Goal: Task Accomplishment & Management: Complete application form

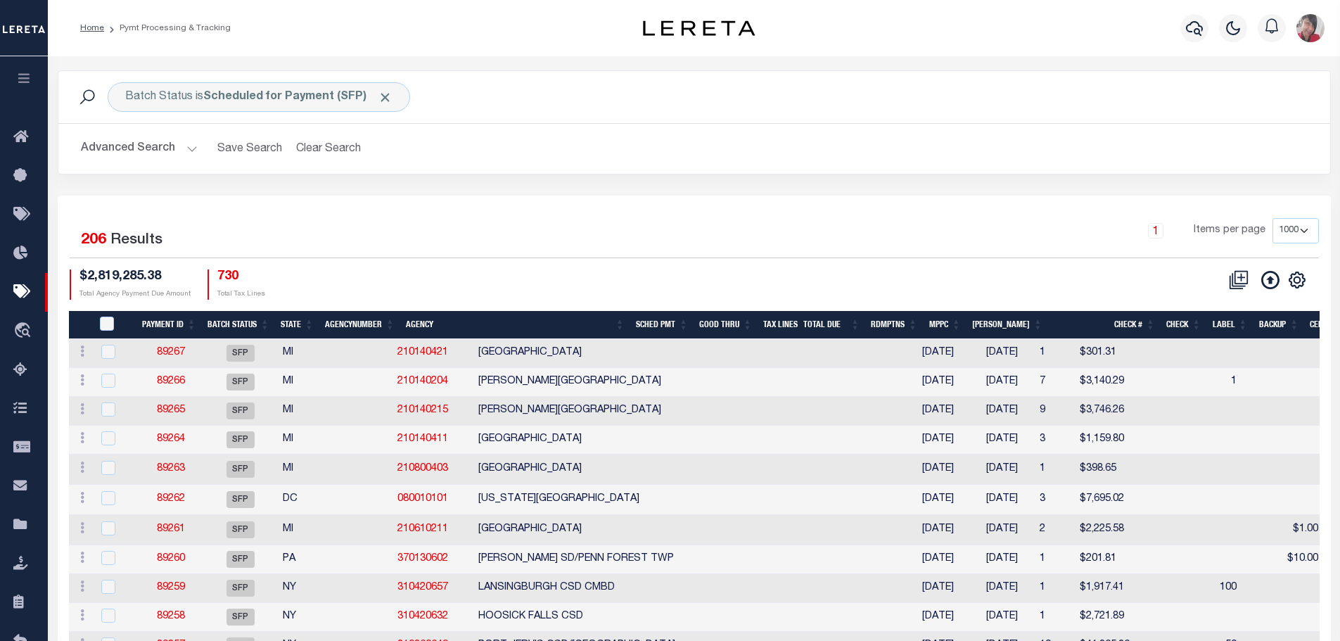
select select "1000"
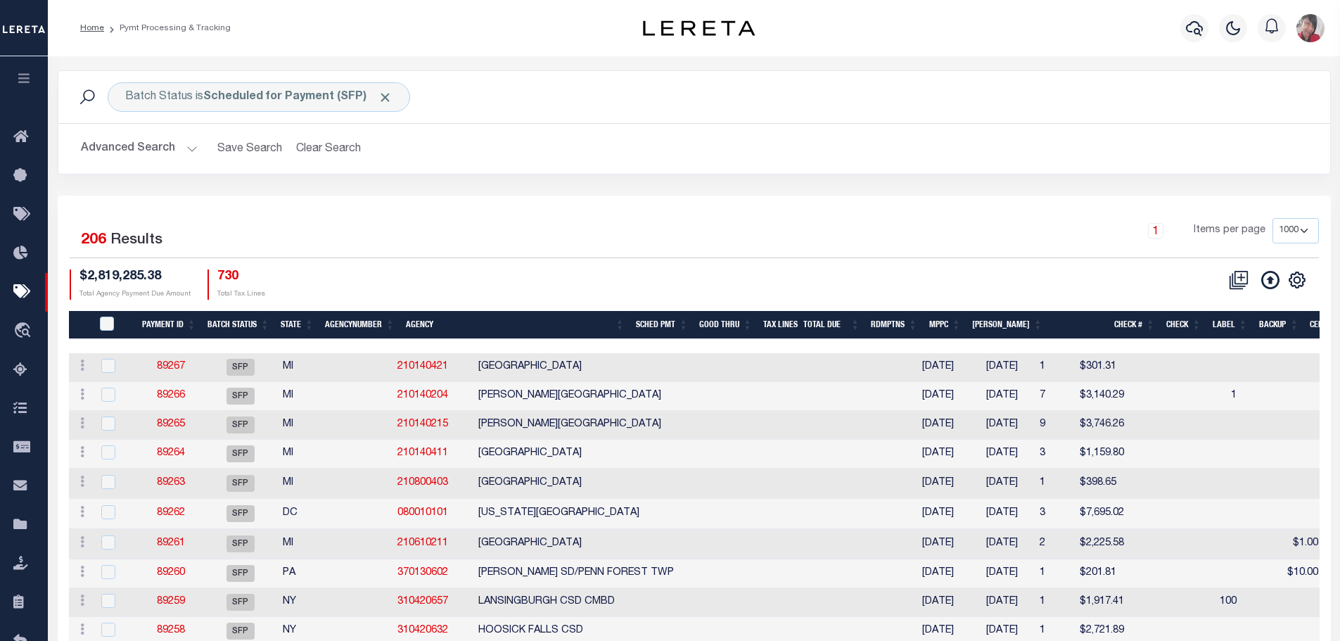
click at [1280, 142] on h2 "Advanced Search Save Search Clear Search PayeeSearchTable_dynamictable_____Defa…" at bounding box center [694, 148] width 1249 height 27
click at [1201, 31] on icon "button" at bounding box center [1194, 28] width 17 height 17
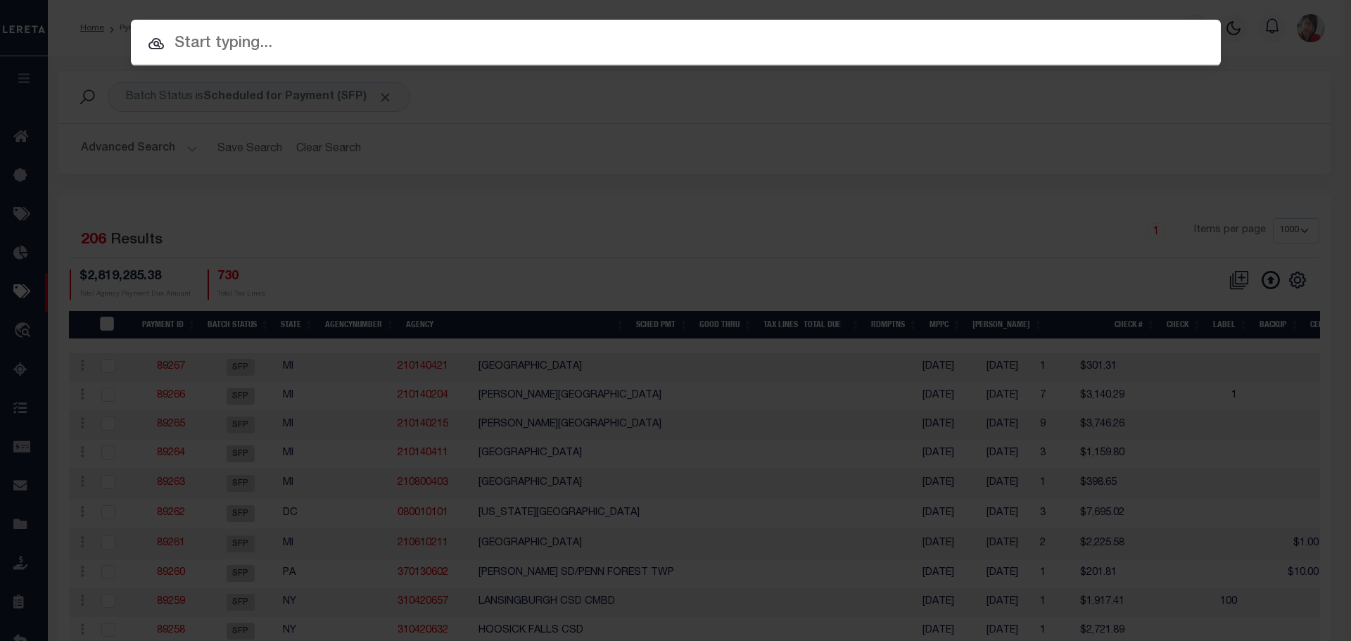
click at [519, 50] on input "text" at bounding box center [676, 44] width 1090 height 25
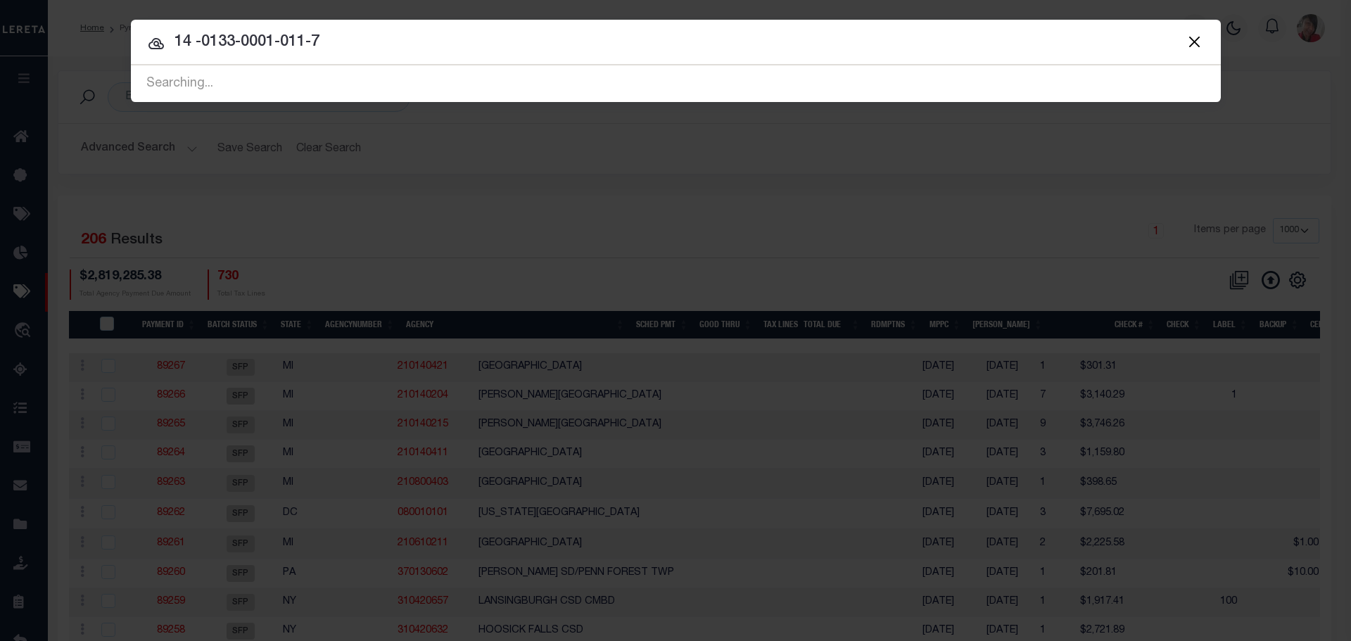
type input "14 -0133-0001-011-7"
click at [359, 83] on div "Searching..." at bounding box center [676, 84] width 1090 height 36
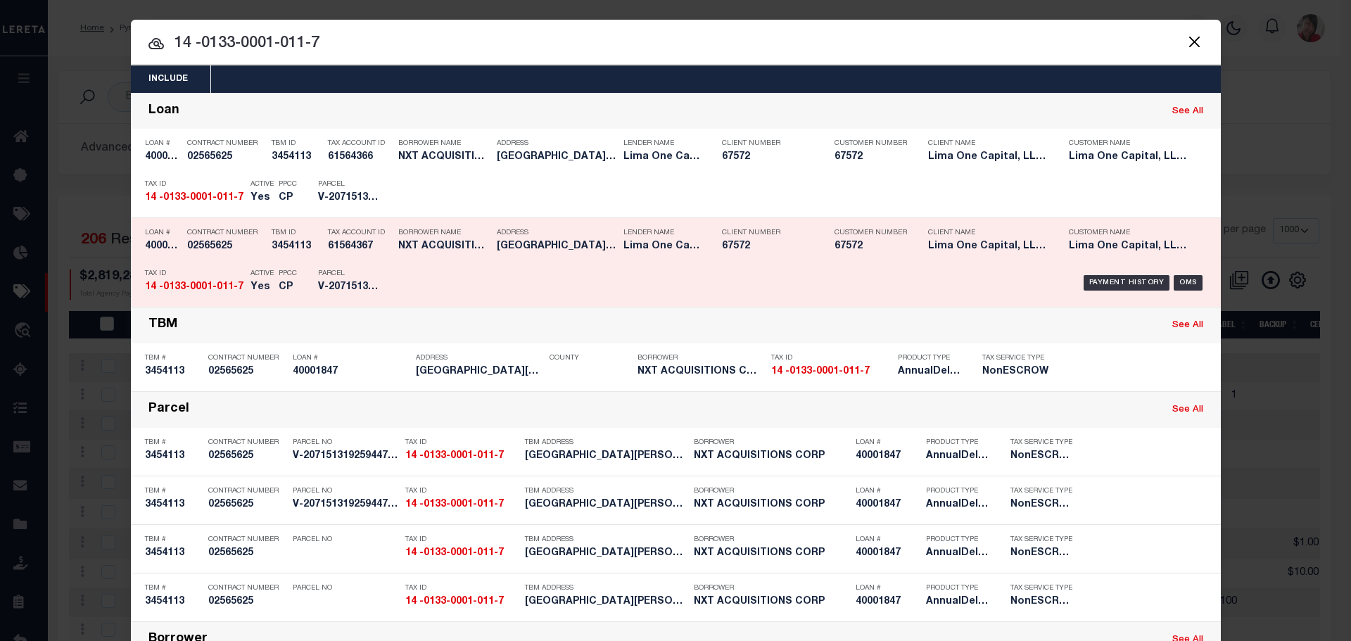
click at [333, 272] on p "Parcel" at bounding box center [349, 273] width 63 height 8
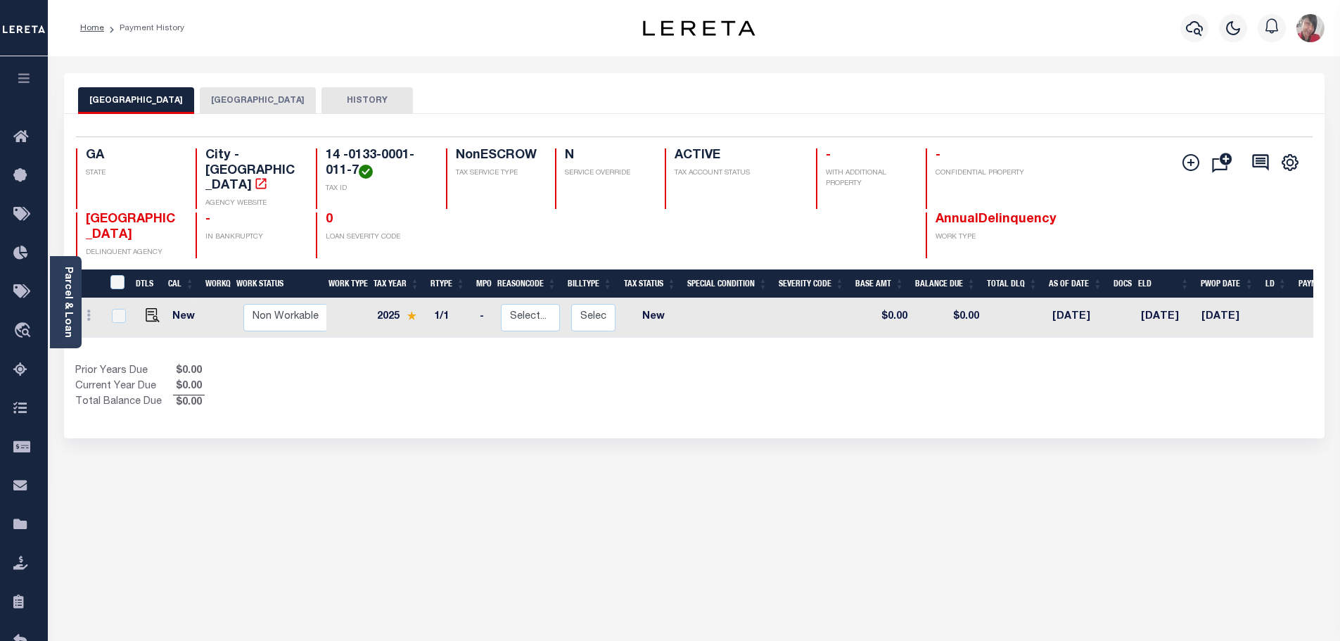
click at [234, 94] on button "[GEOGRAPHIC_DATA]" at bounding box center [258, 100] width 116 height 27
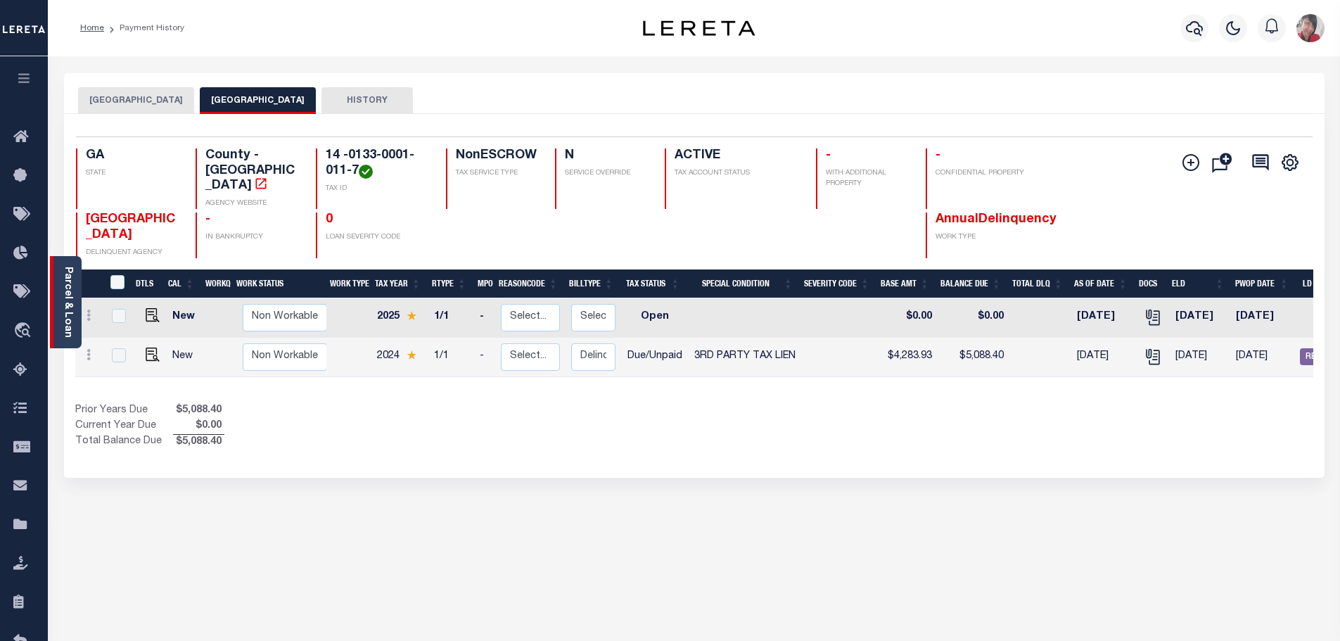
click at [68, 300] on link "Parcel & Loan" at bounding box center [68, 302] width 10 height 71
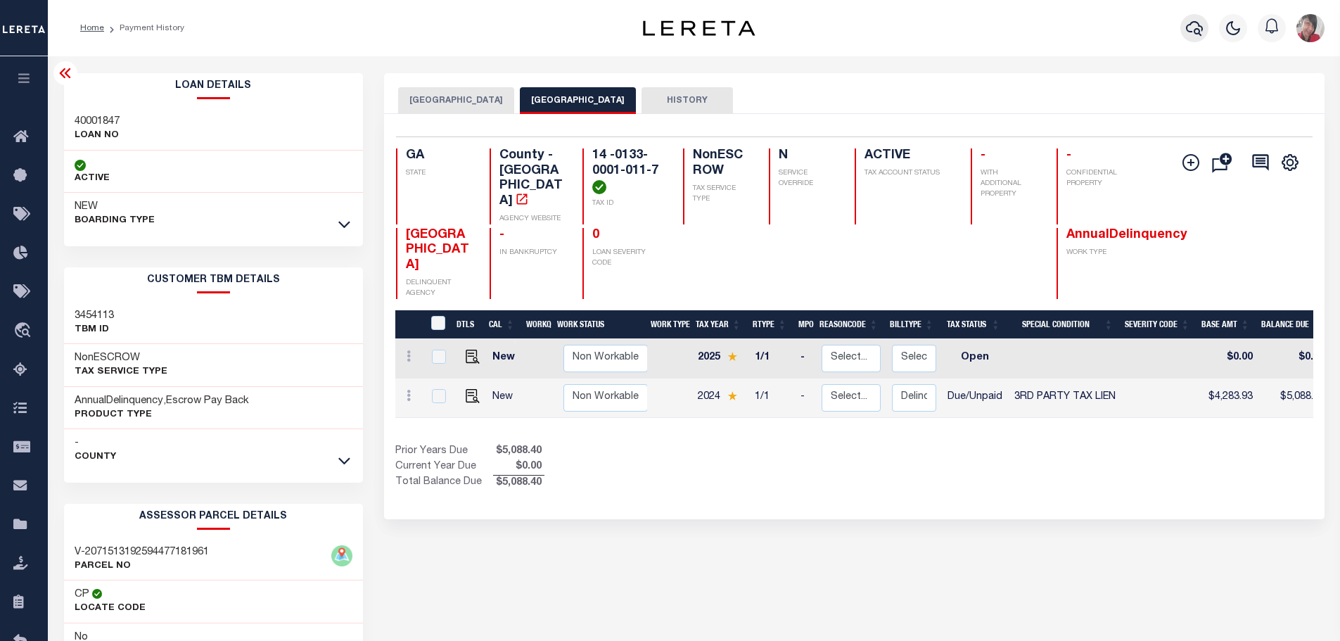
click at [1195, 31] on icon "button" at bounding box center [1194, 28] width 17 height 15
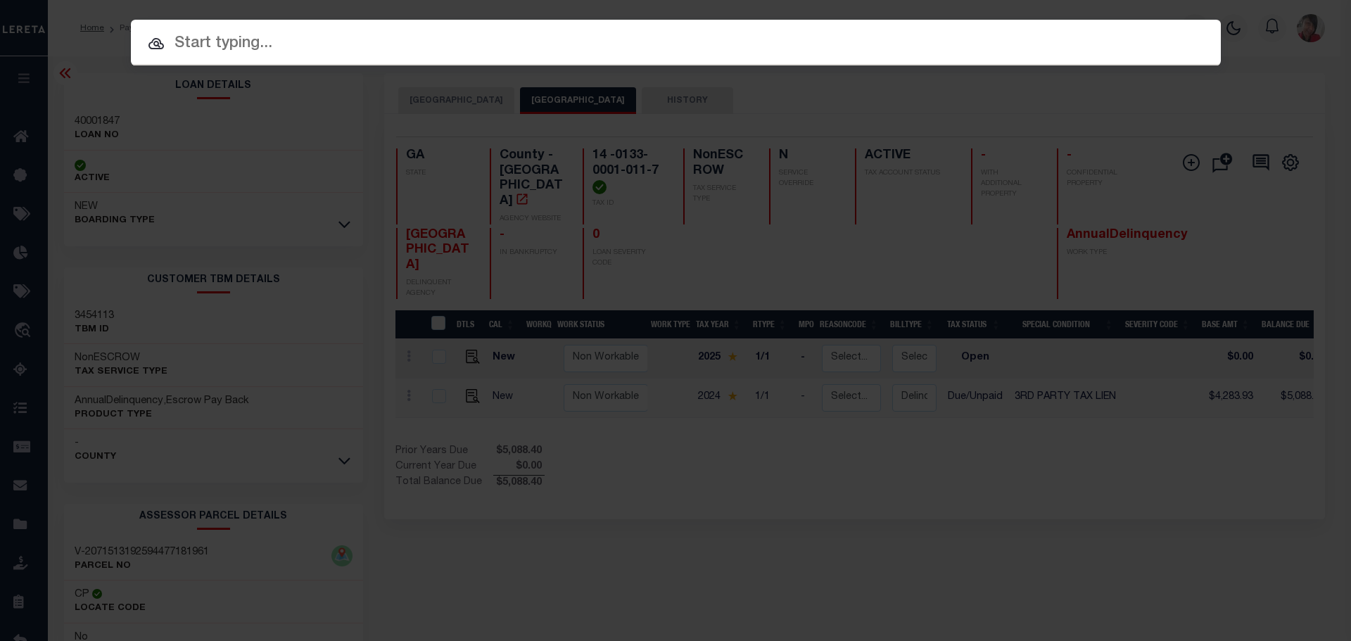
click at [660, 44] on input "text" at bounding box center [676, 44] width 1090 height 25
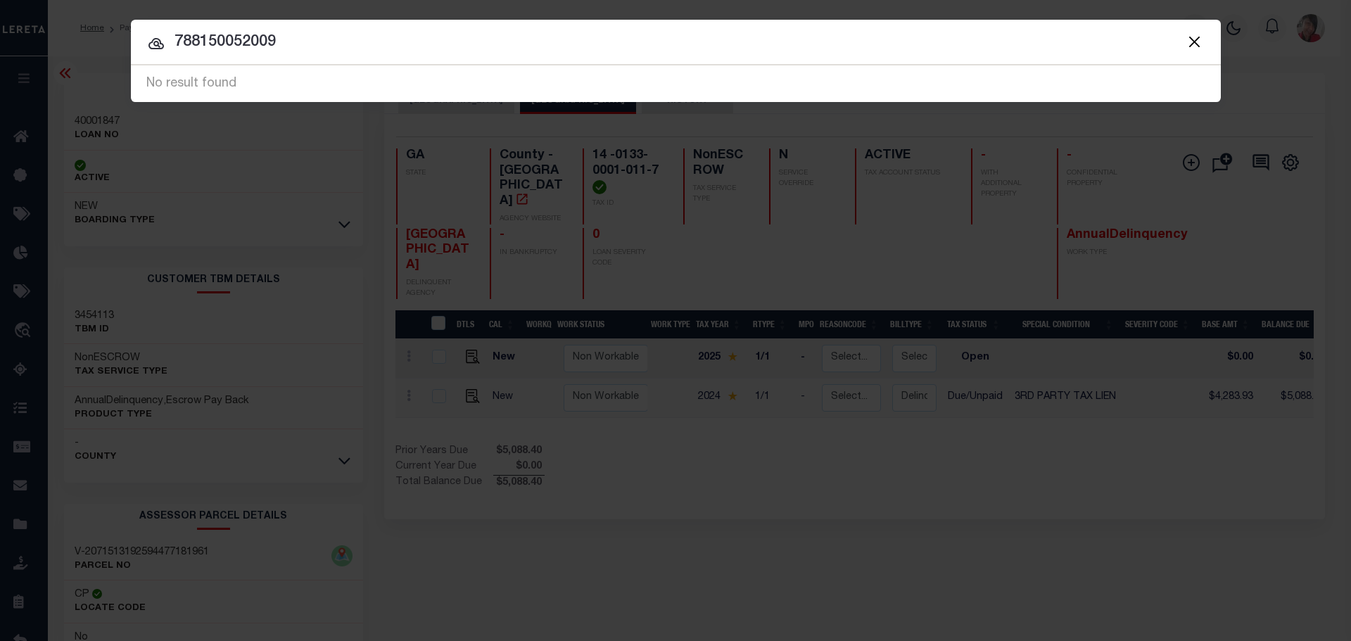
click at [314, 79] on div "No result found" at bounding box center [676, 84] width 1090 height 36
drag, startPoint x: 317, startPoint y: 43, endPoint x: 149, endPoint y: 32, distance: 168.5
click at [149, 32] on input "788150052009" at bounding box center [676, 42] width 1090 height 25
type input "788150052009"
click at [238, 77] on div "Searching..." at bounding box center [676, 84] width 1090 height 36
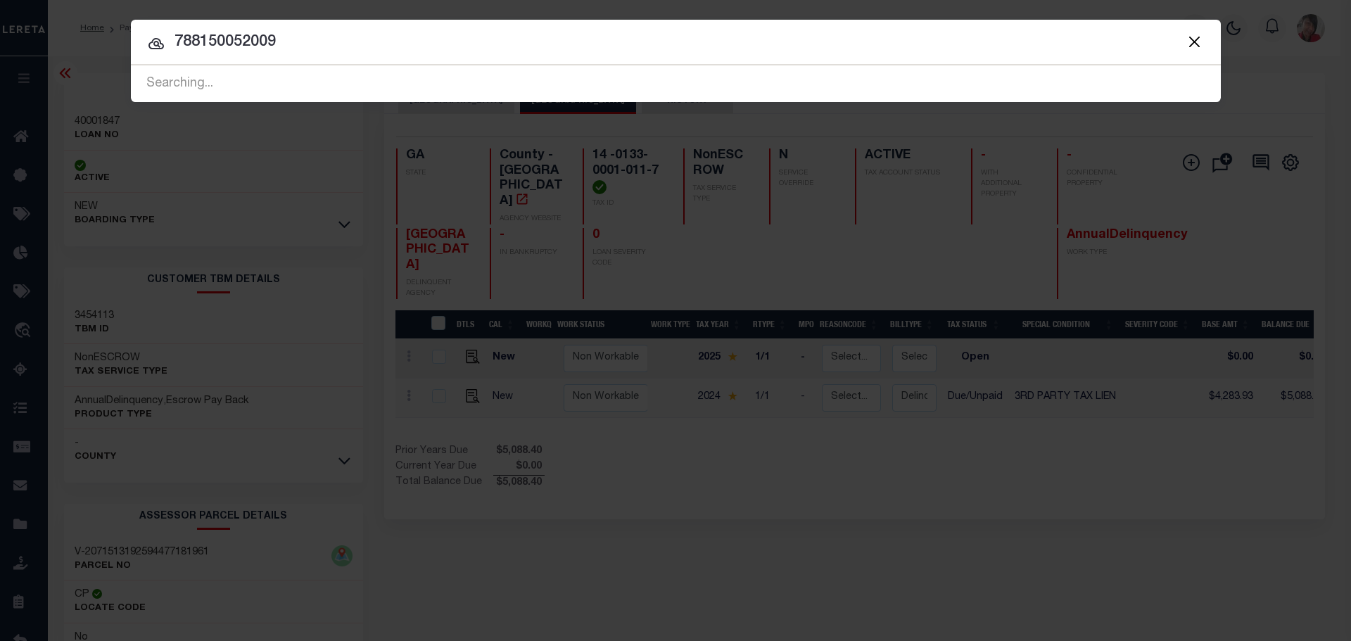
click at [244, 79] on div "Searching..." at bounding box center [676, 84] width 1090 height 36
click at [1196, 46] on button "Close" at bounding box center [1194, 41] width 18 height 18
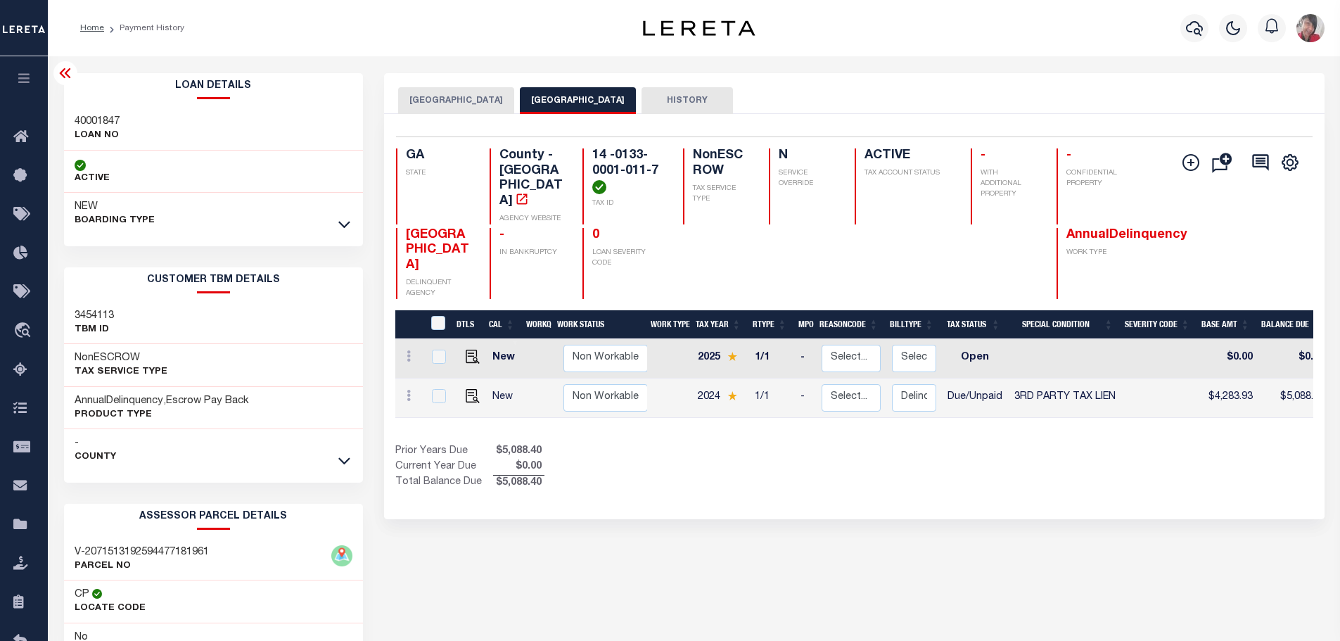
click at [26, 84] on icon "button" at bounding box center [24, 78] width 16 height 13
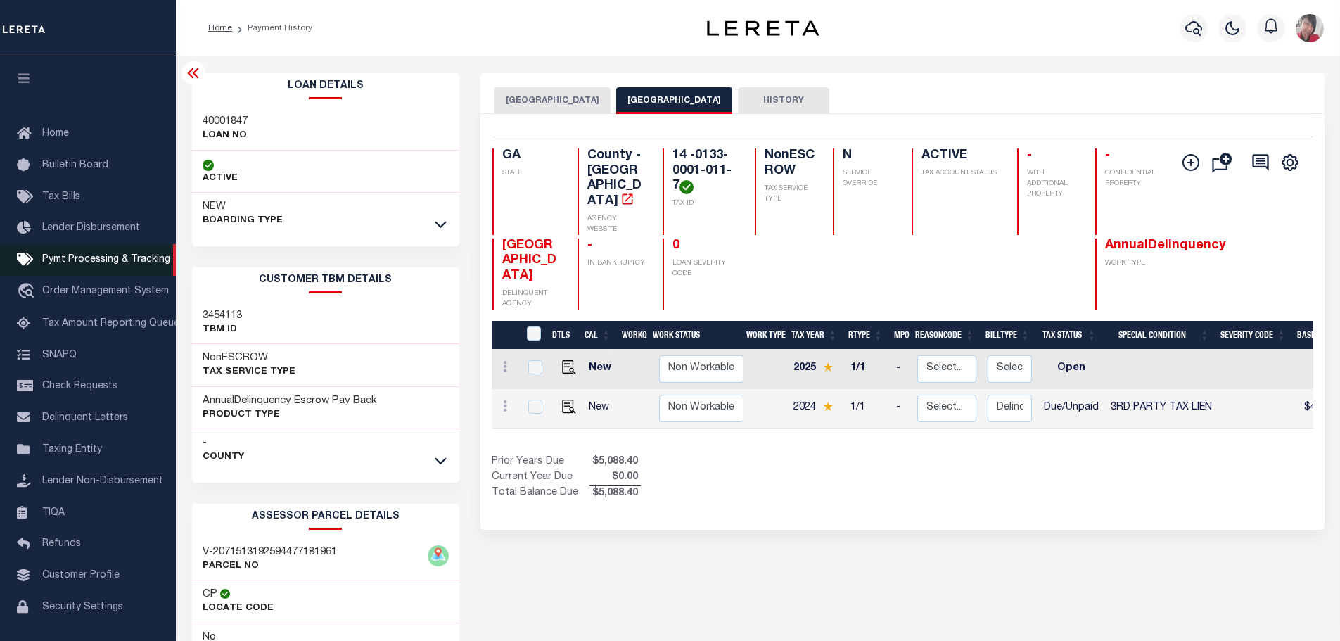
drag, startPoint x: 75, startPoint y: 260, endPoint x: 257, endPoint y: 262, distance: 182.2
click at [75, 260] on span "Pymt Processing & Tracking" at bounding box center [106, 260] width 128 height 10
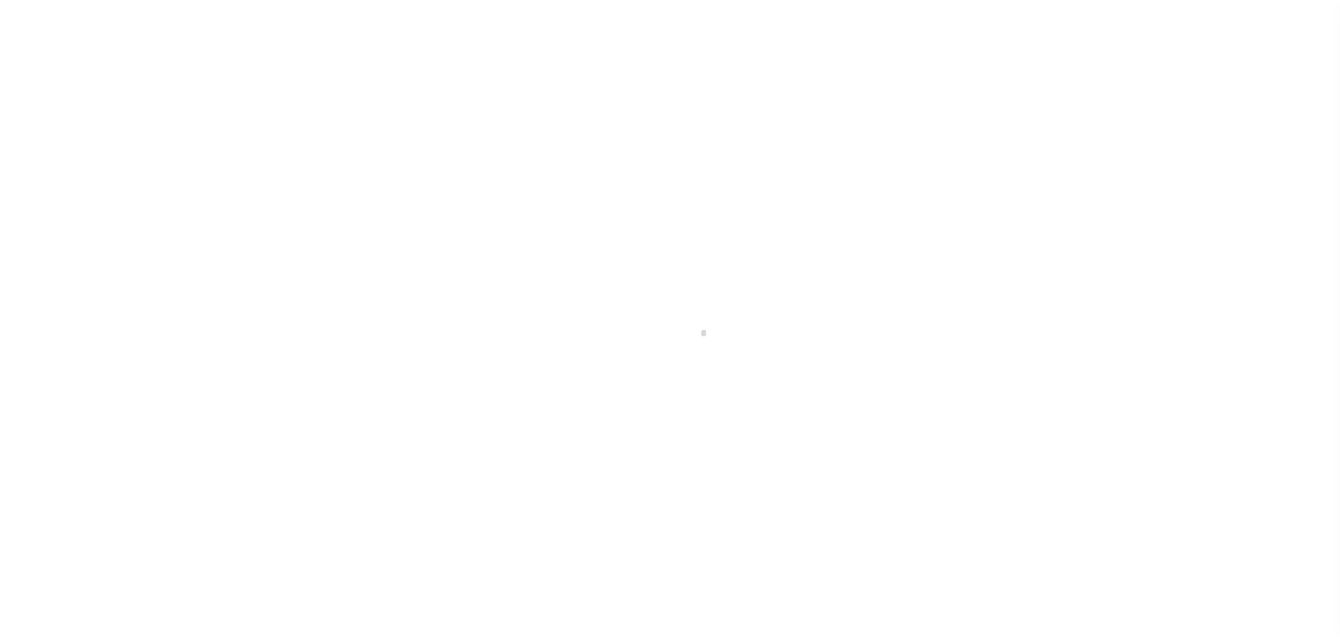
scroll to position [44, 0]
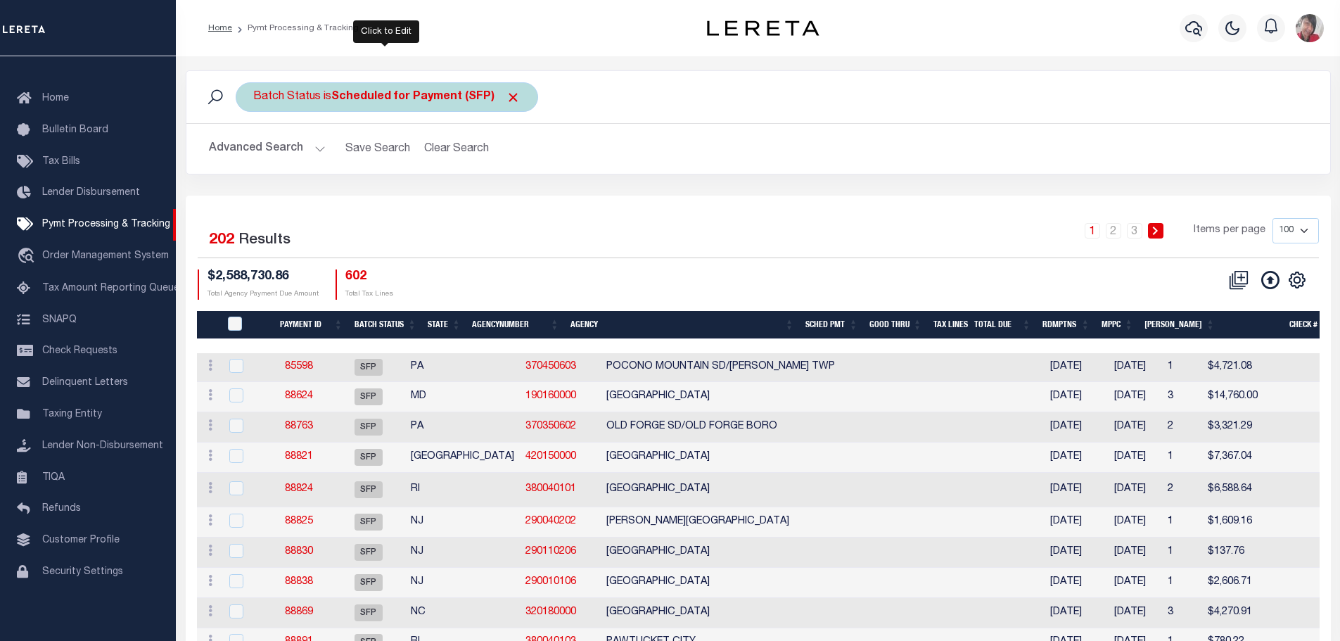
click at [410, 100] on b "Scheduled for Payment (SFP)" at bounding box center [425, 96] width 189 height 11
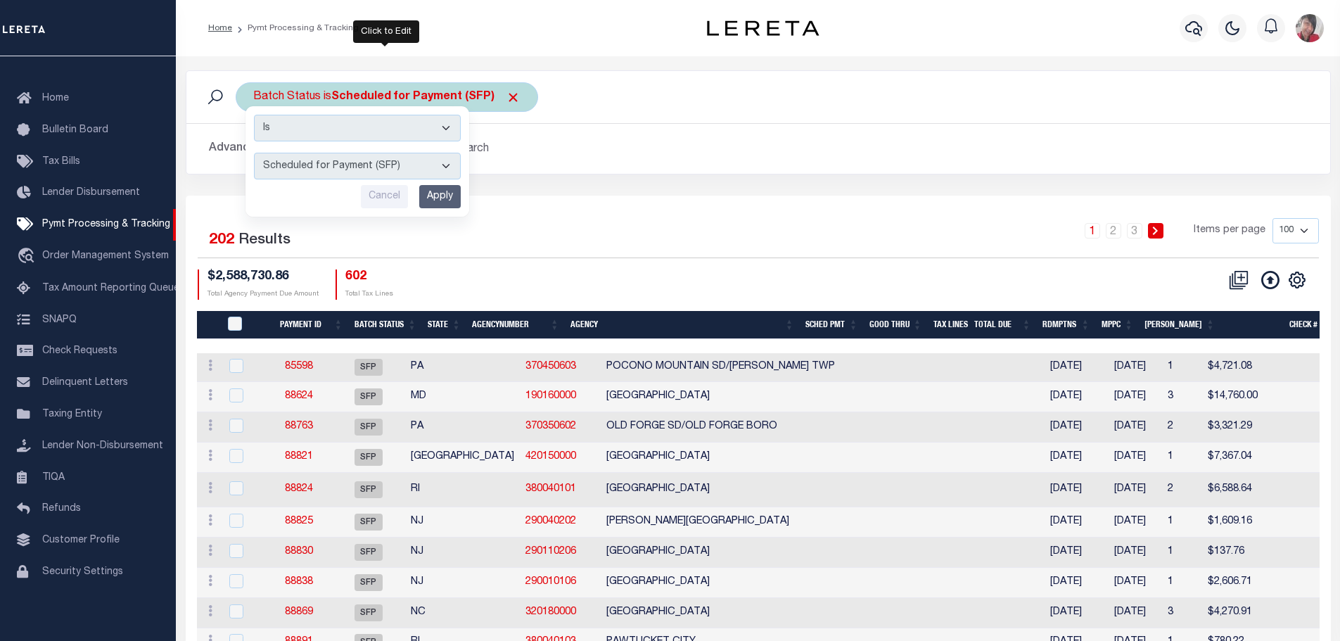
click at [445, 164] on select "Awaiting Funds (AWF) Cleared and Complete (CAC) New Check Needed (NCN) Payment …" at bounding box center [357, 166] width 207 height 27
select select "RFP"
click at [254, 153] on select "Awaiting Funds (AWF) Cleared and Complete (CAC) New Check Needed (NCN) Payment …" at bounding box center [357, 166] width 207 height 27
drag, startPoint x: 444, startPoint y: 191, endPoint x: 454, endPoint y: 196, distance: 11.4
click at [444, 191] on input "Apply" at bounding box center [440, 196] width 42 height 23
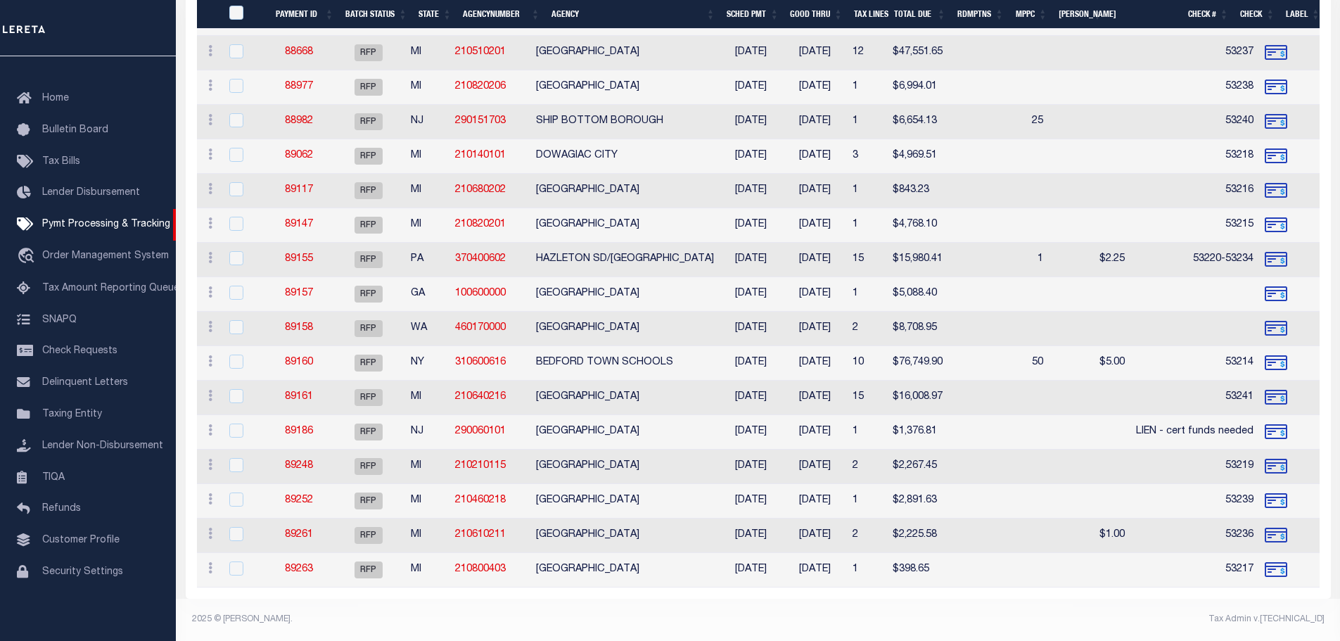
scroll to position [381, 0]
click at [233, 286] on input "checkbox" at bounding box center [236, 293] width 14 height 14
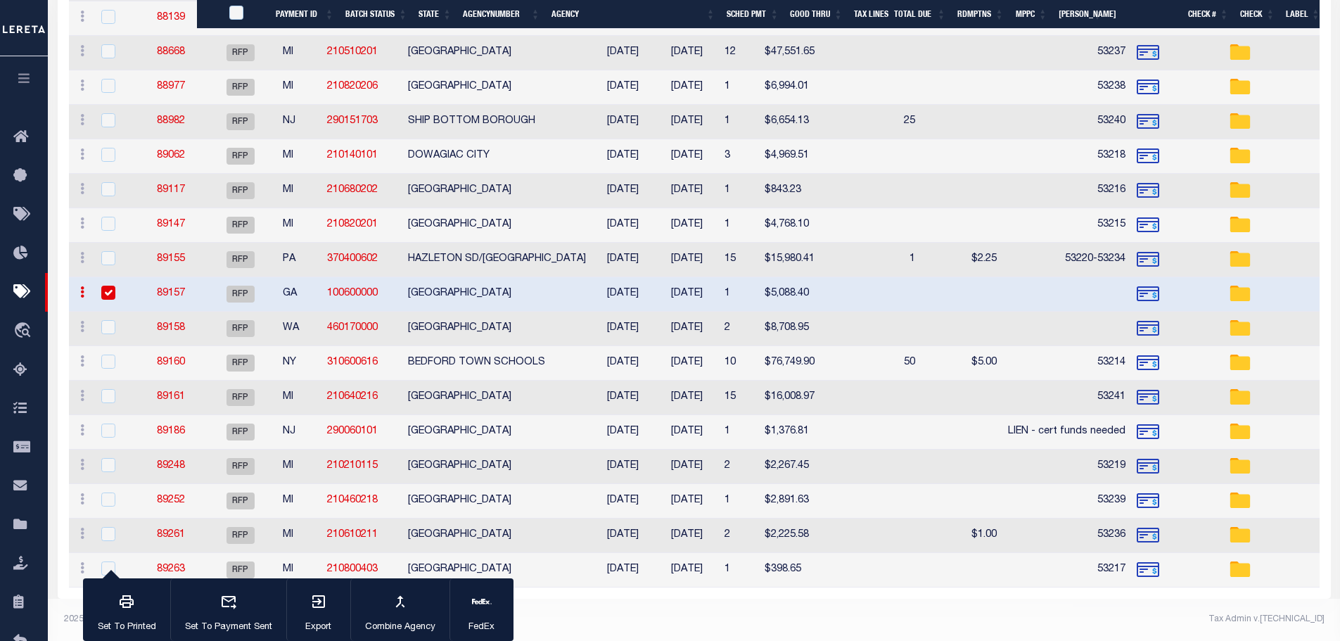
scroll to position [379, 0]
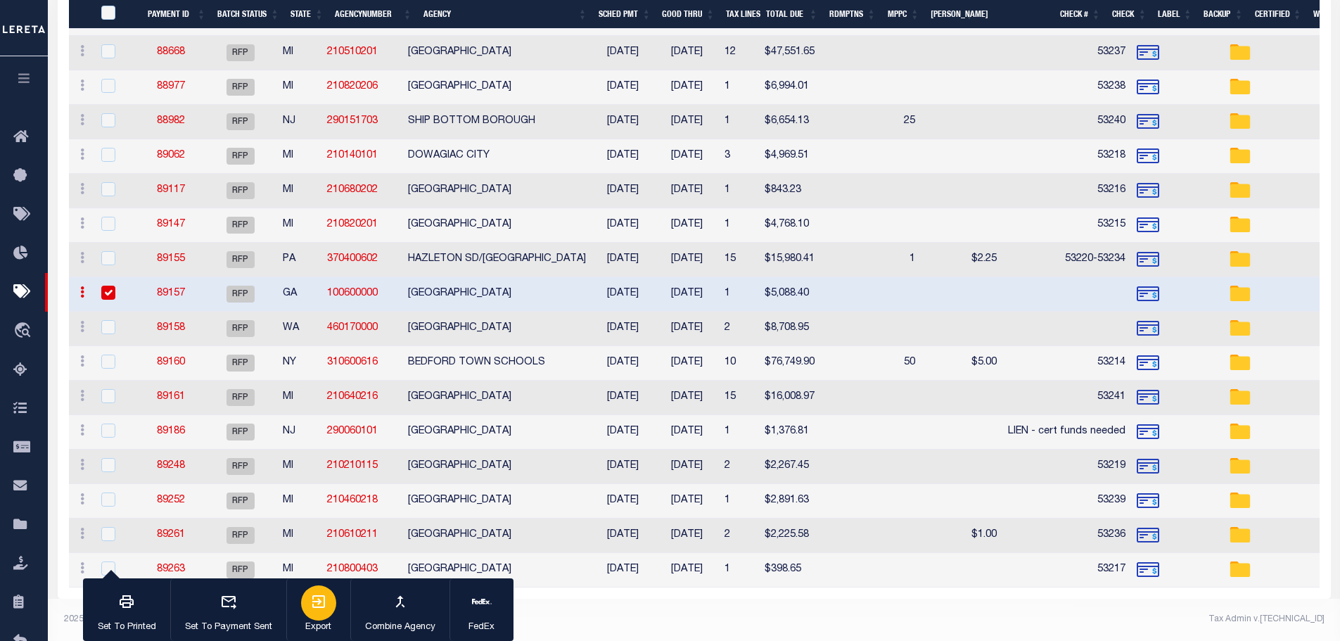
click at [323, 601] on icon "button" at bounding box center [318, 601] width 17 height 17
click at [108, 286] on input "checkbox" at bounding box center [108, 293] width 14 height 14
checkbox input "false"
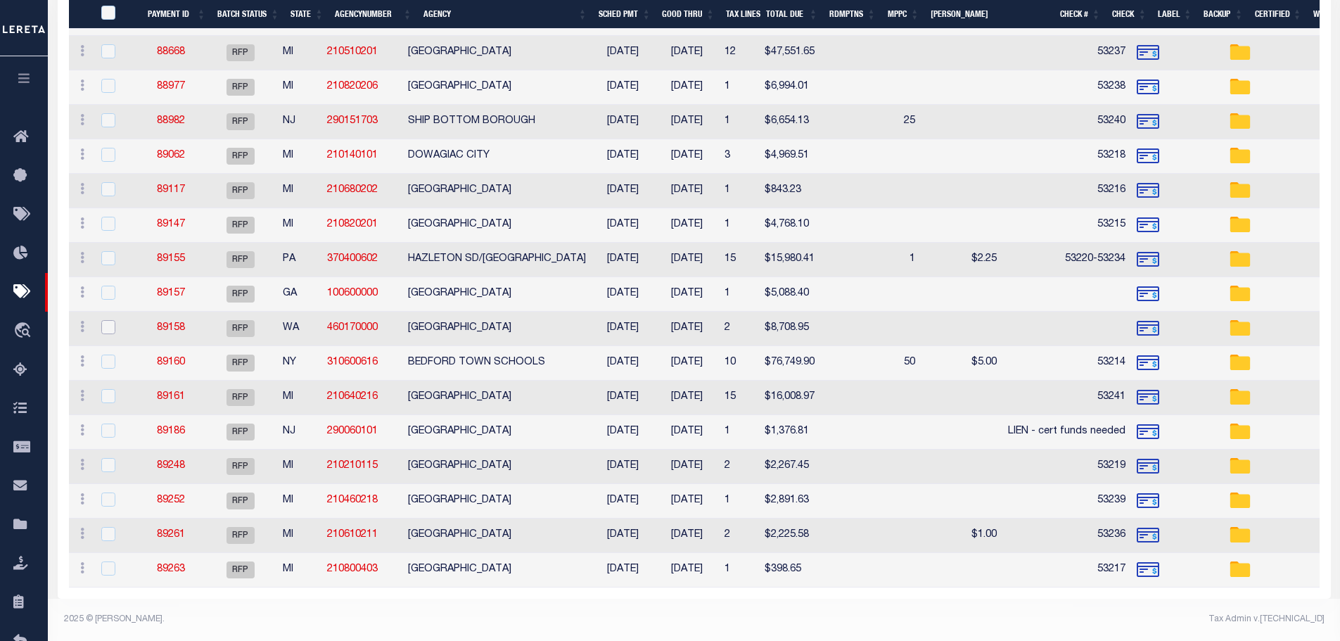
click at [106, 320] on input "checkbox" at bounding box center [108, 327] width 14 height 14
checkbox input "true"
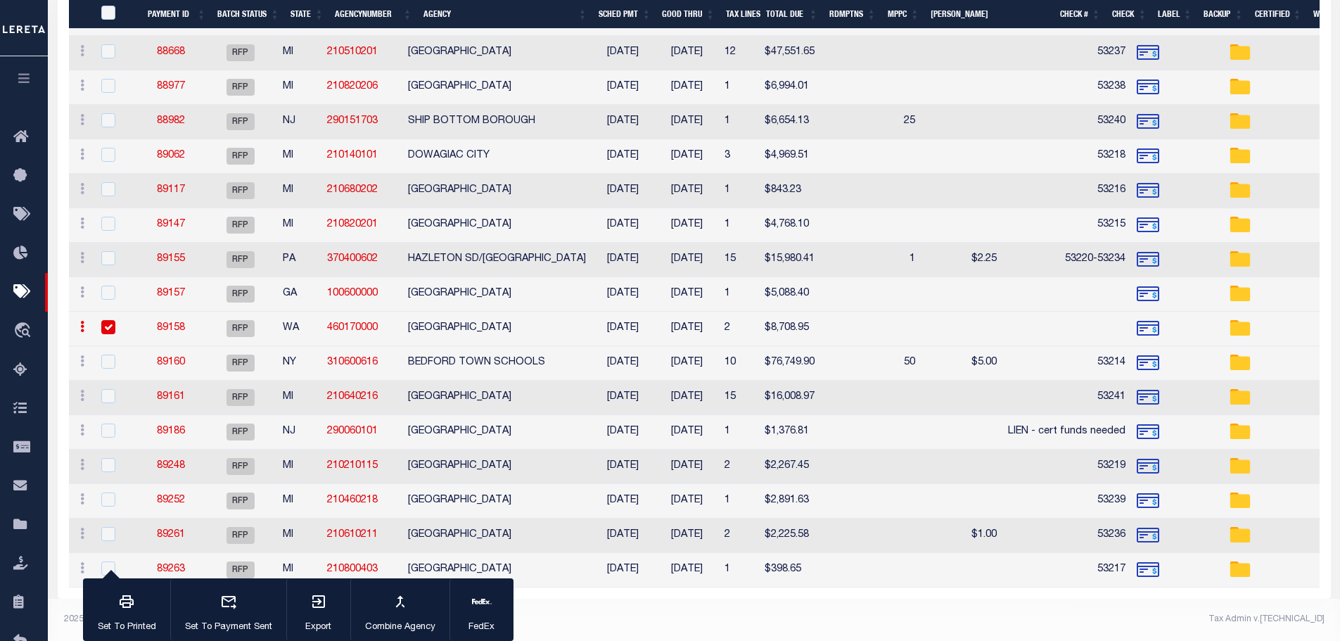
scroll to position [350, 0]
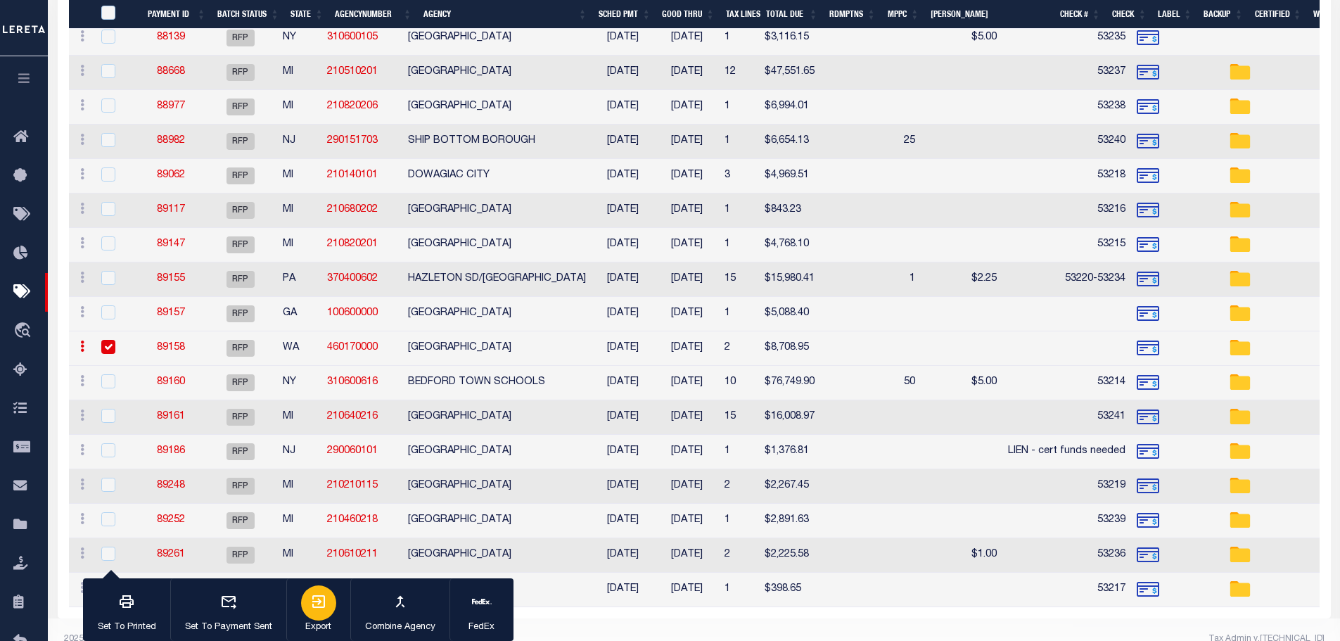
click at [324, 599] on icon "button" at bounding box center [318, 601] width 13 height 13
click at [135, 381] on td at bounding box center [116, 383] width 46 height 34
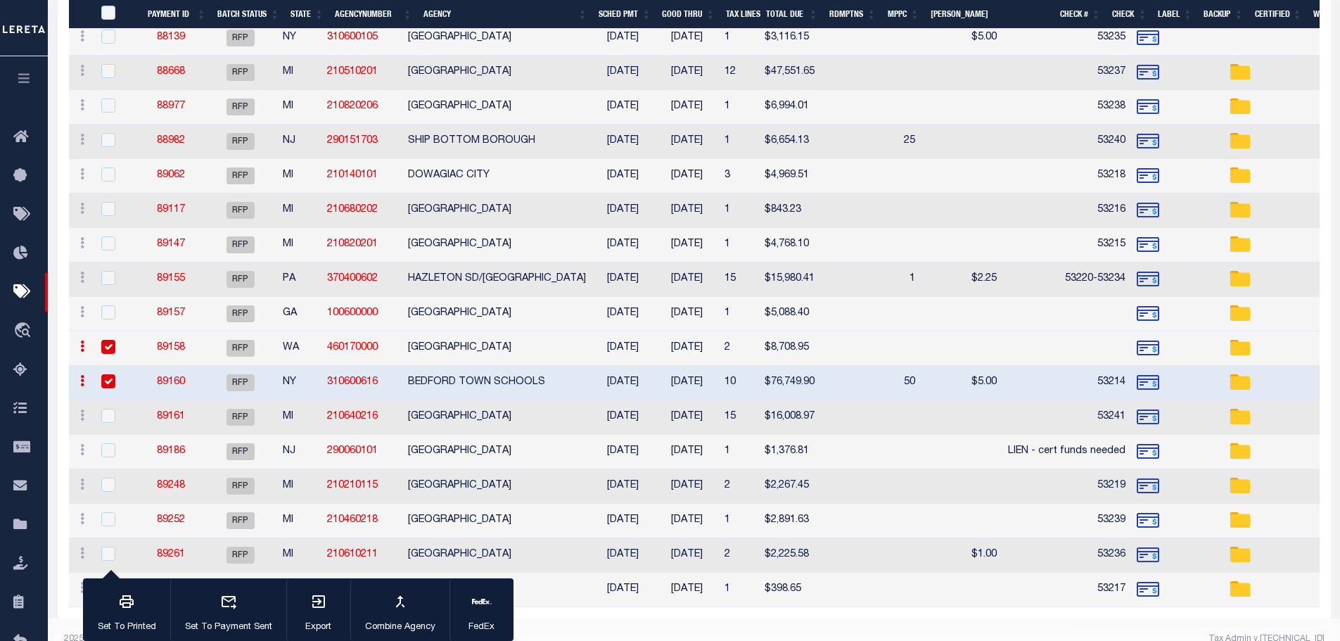
click at [110, 378] on input "checkbox" at bounding box center [108, 381] width 14 height 14
checkbox input "false"
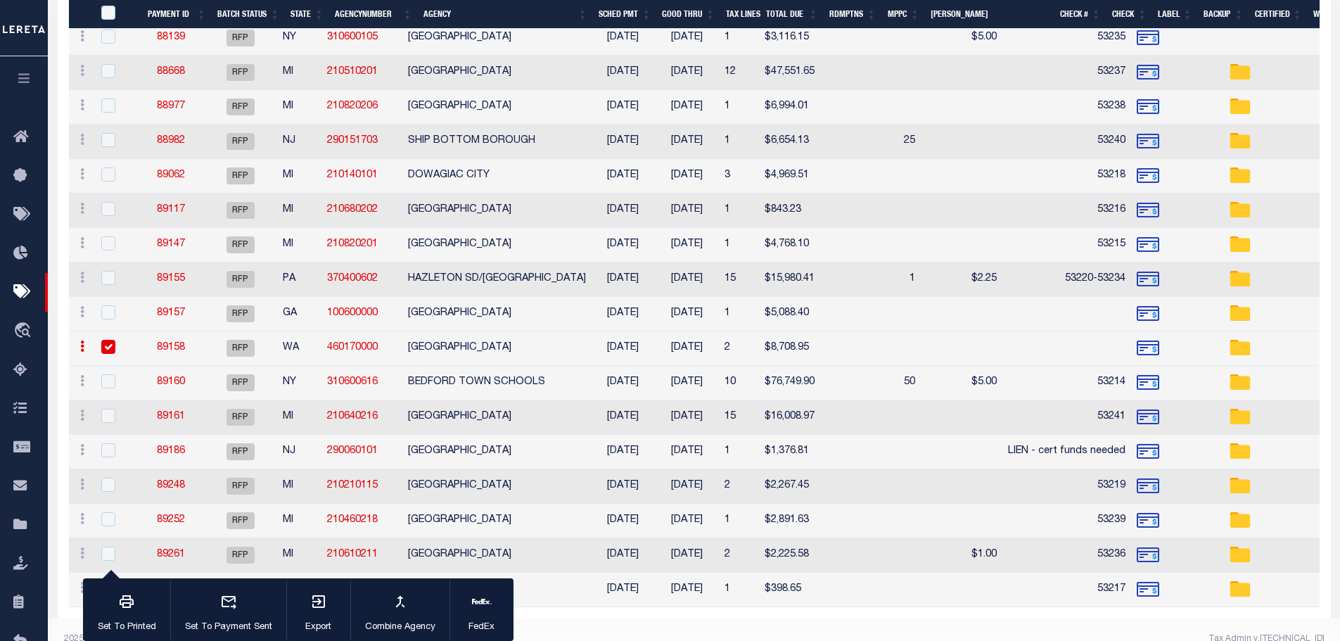
click at [106, 342] on input "checkbox" at bounding box center [108, 347] width 14 height 14
checkbox input "false"
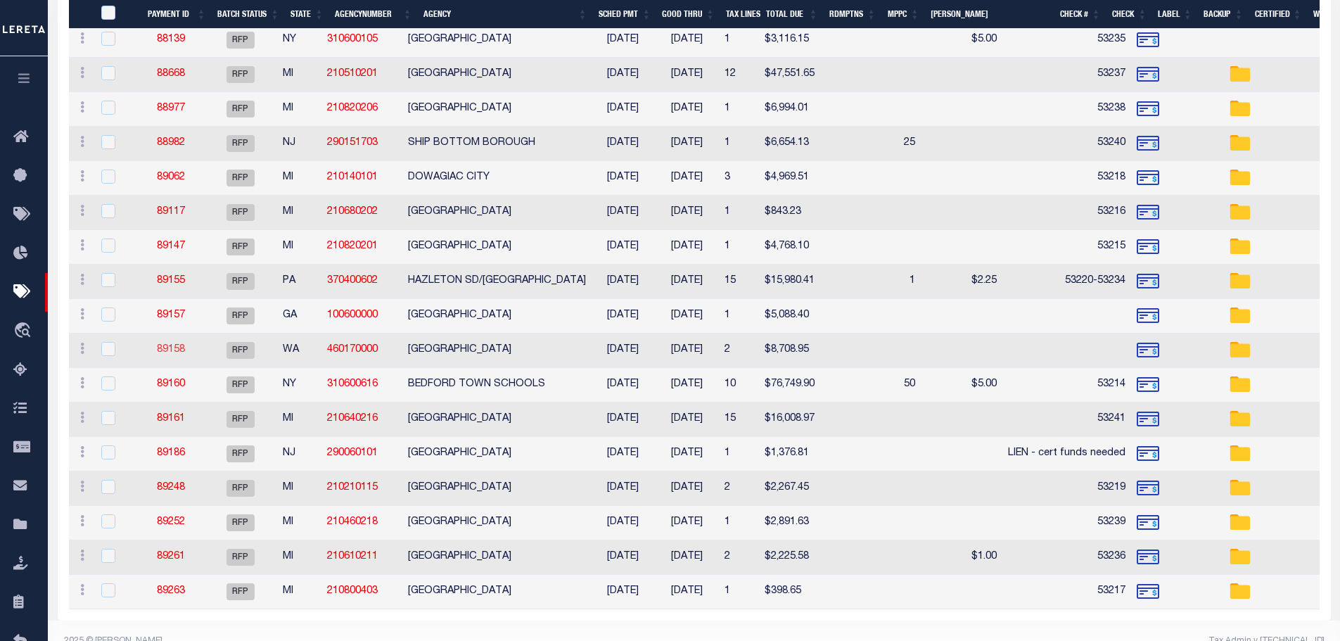
click at [170, 351] on link "89158" at bounding box center [171, 350] width 28 height 10
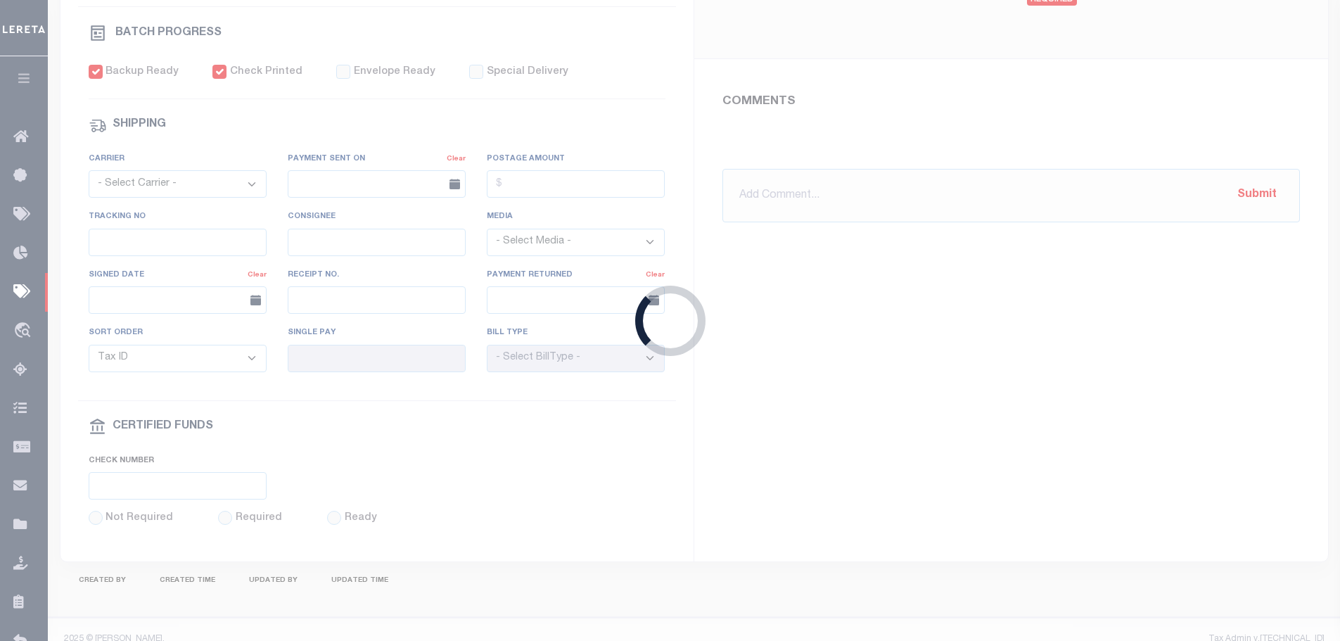
select select "RFP"
type input "[DATE]"
type input "$8,708.95"
select select "CCK"
select select "[PERSON_NAME]"
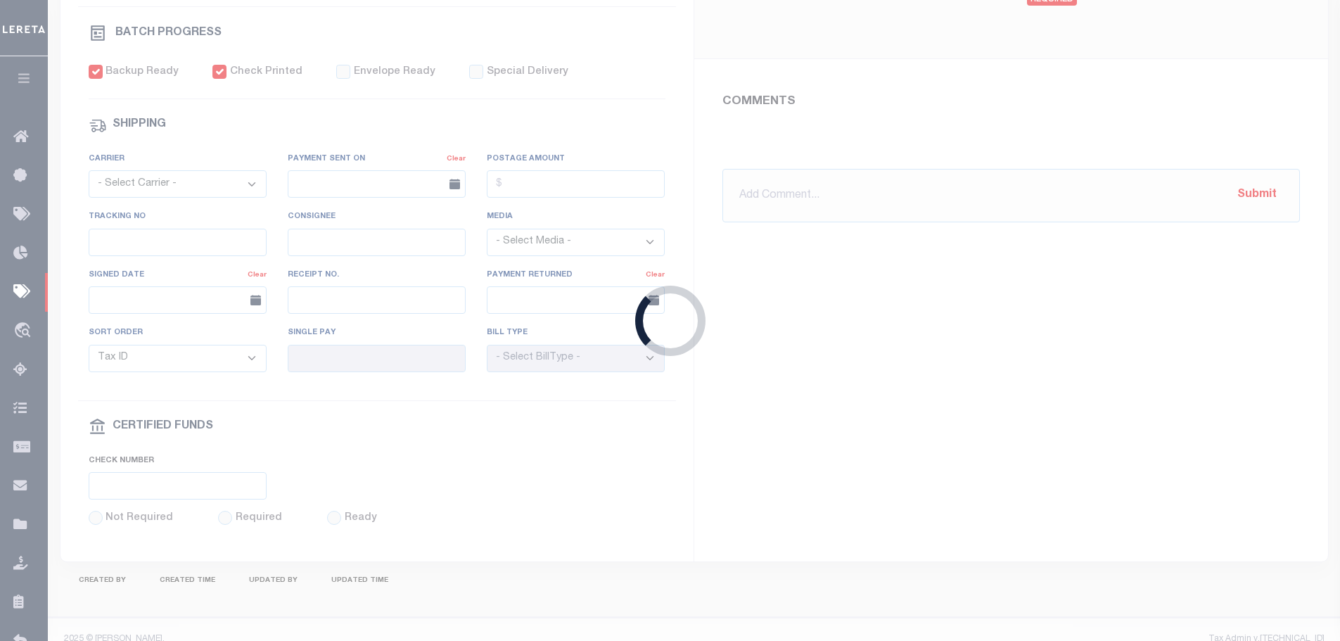
checkbox input "true"
type input "[PERSON_NAME]"
type input "N"
radio input "true"
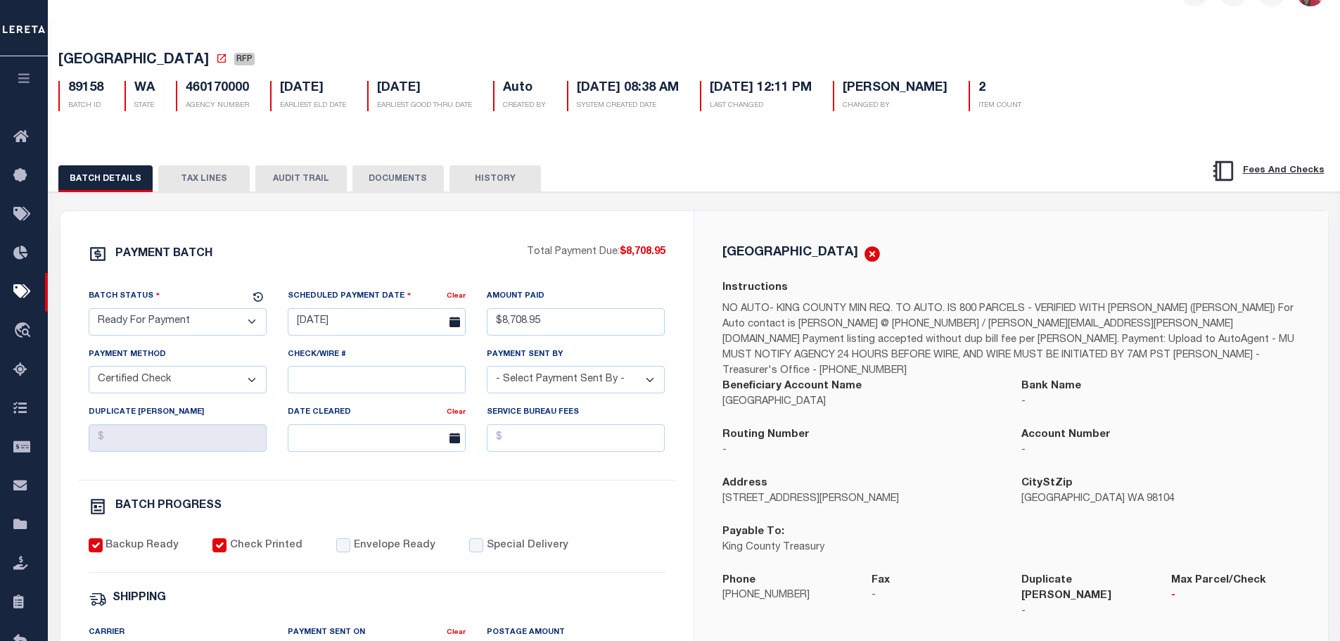
scroll to position [70, 0]
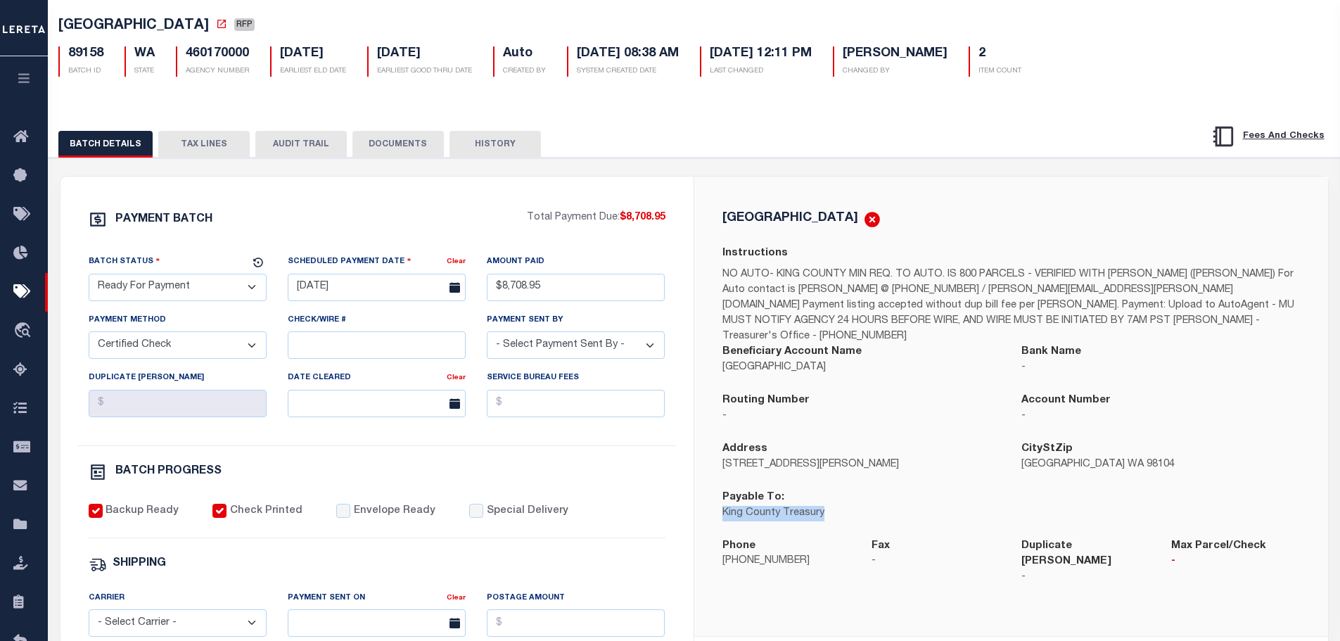
drag, startPoint x: 829, startPoint y: 507, endPoint x: 715, endPoint y: 503, distance: 114.0
click at [715, 503] on div "Payable To: King County Treasury" at bounding box center [862, 514] width 300 height 49
copy p "King County Treasury"
drag, startPoint x: 846, startPoint y: 454, endPoint x: 720, endPoint y: 457, distance: 126.7
click at [715, 456] on div "Address 201 S. Jackson ST, #710" at bounding box center [862, 465] width 300 height 49
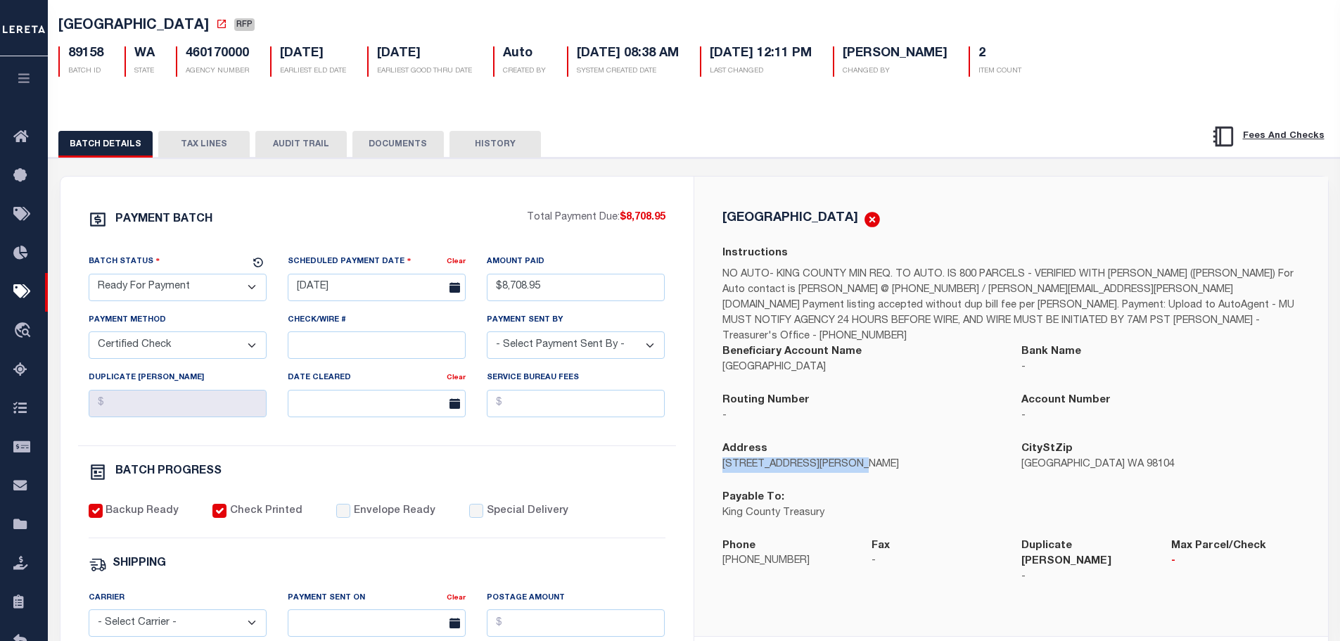
copy p "201 S. Jackson ST, #710"
drag, startPoint x: 797, startPoint y: 555, endPoint x: 722, endPoint y: 554, distance: 75.3
click at [722, 554] on p "206-263-2844" at bounding box center [786, 561] width 129 height 15
copy p "206-263-2844"
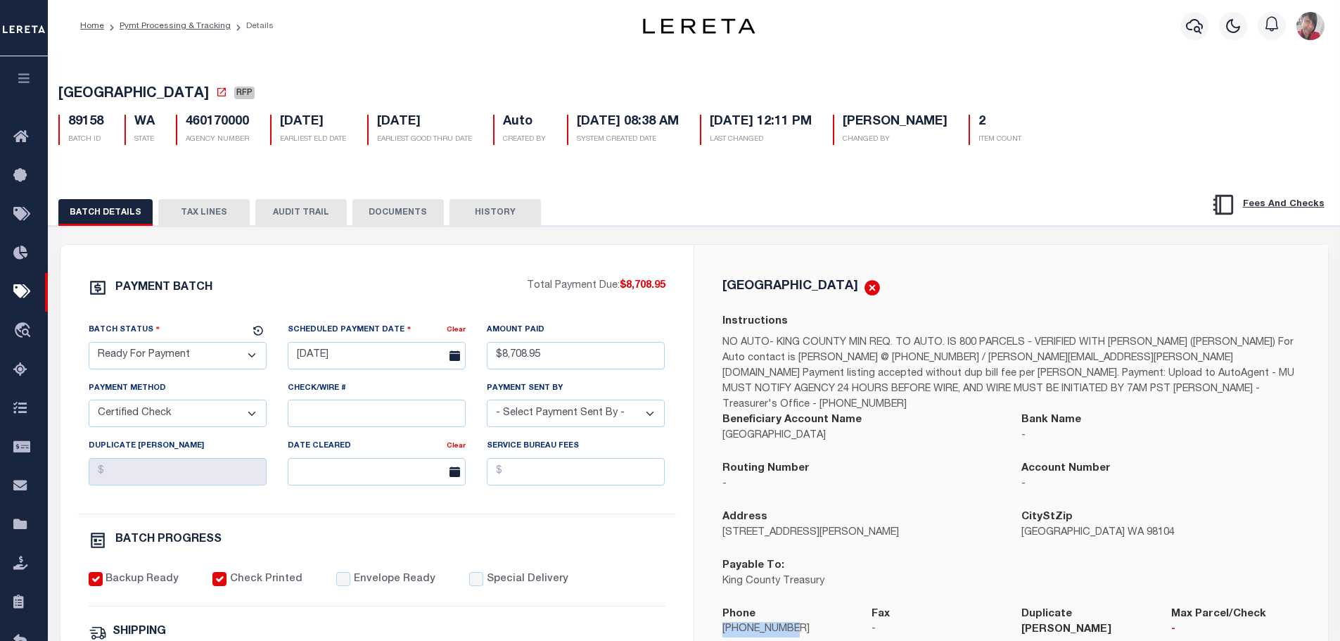
scroll to position [0, 0]
click at [144, 27] on link "Pymt Processing & Tracking" at bounding box center [175, 28] width 111 height 8
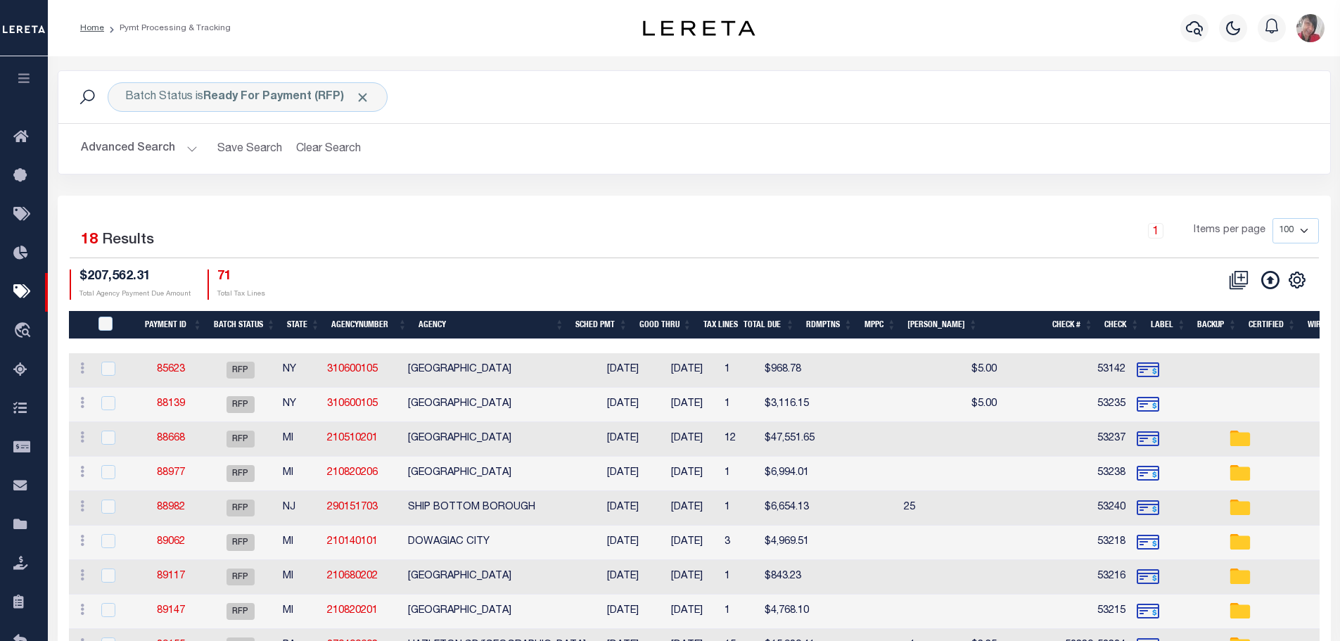
click at [180, 326] on th "Payment ID" at bounding box center [172, 325] width 72 height 29
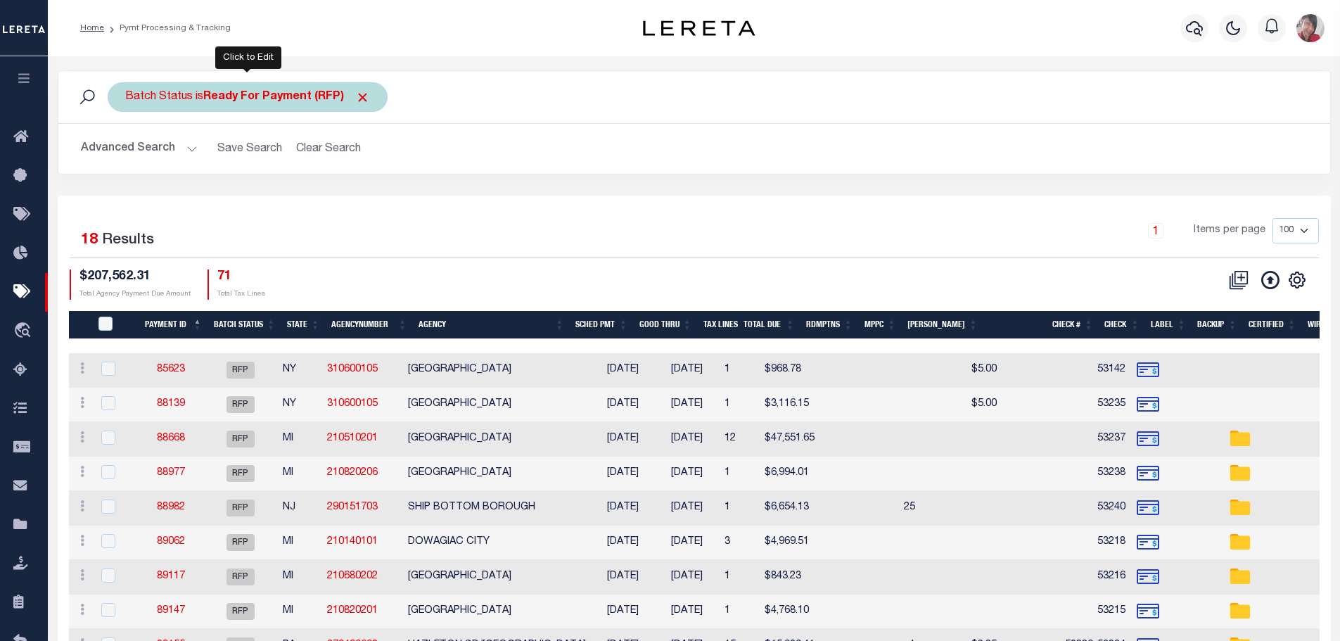
click at [241, 94] on b "Ready For Payment (RFP)" at bounding box center [286, 96] width 167 height 11
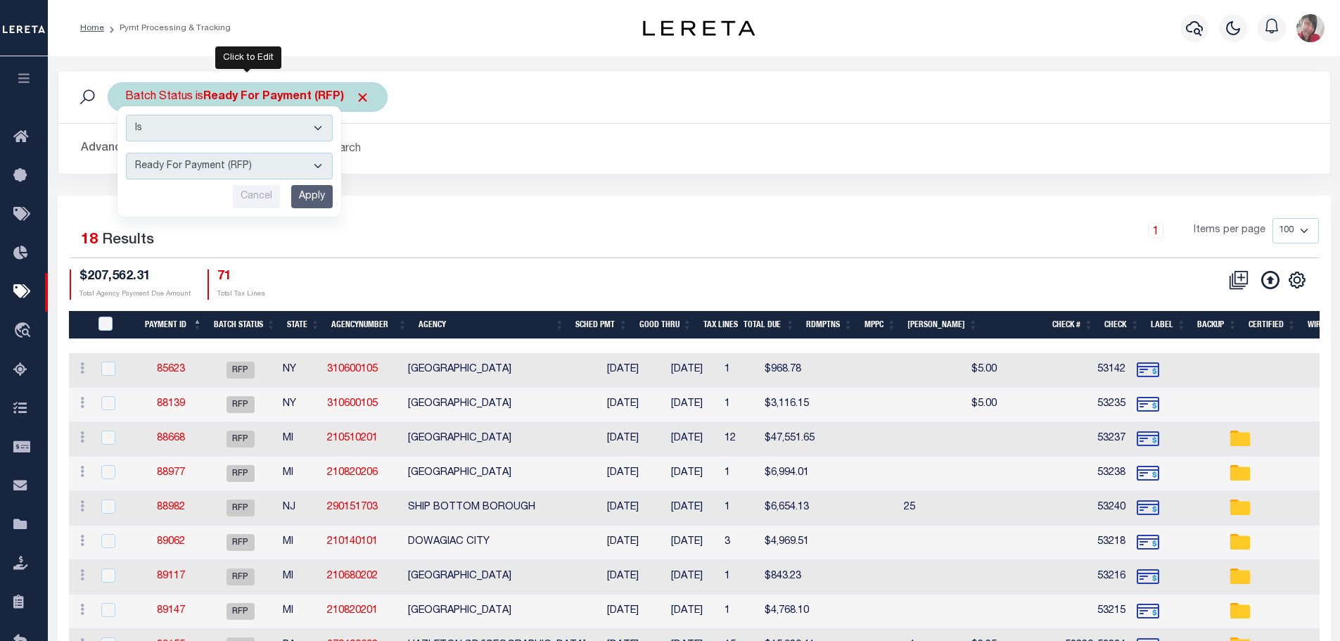
click at [322, 164] on select "Awaiting Funds (AWF) Cleared and Complete (CAC) New Check Needed (NCN) Payment …" at bounding box center [229, 166] width 207 height 27
select select "SFP"
click at [126, 153] on select "Awaiting Funds (AWF) Cleared and Complete (CAC) New Check Needed (NCN) Payment …" at bounding box center [229, 166] width 207 height 27
click at [323, 193] on input "Apply" at bounding box center [312, 196] width 42 height 23
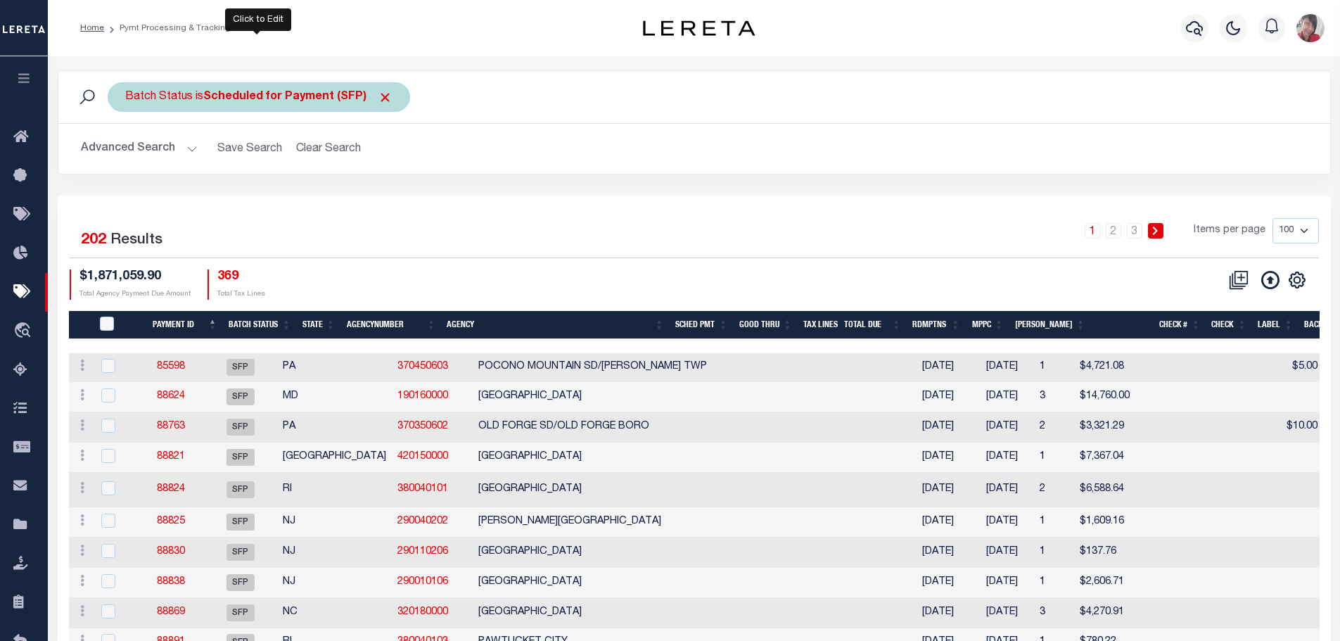
click at [274, 106] on div "Batch Status is Scheduled for Payment (SFP)" at bounding box center [259, 97] width 302 height 30
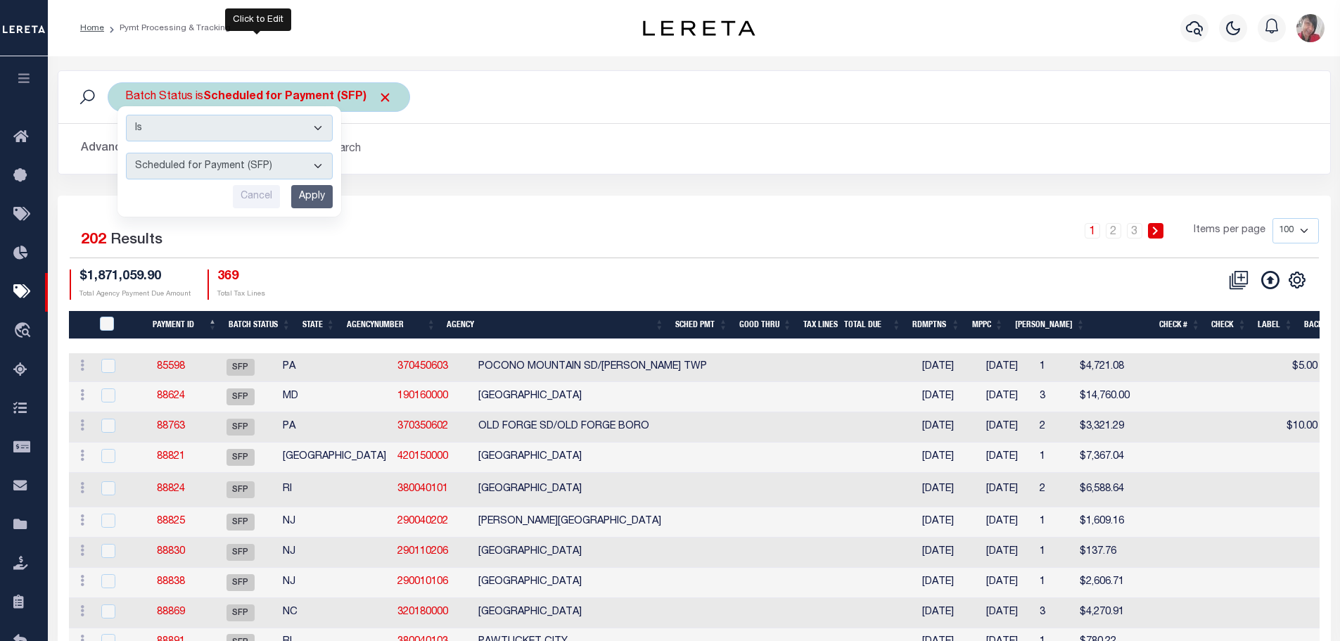
click at [319, 166] on select "Awaiting Funds (AWF) Cleared and Complete (CAC) New Check Needed (NCN) Payment …" at bounding box center [229, 166] width 207 height 27
select select "RFP"
click at [126, 153] on select "Awaiting Funds (AWF) Cleared and Complete (CAC) New Check Needed (NCN) Payment …" at bounding box center [229, 166] width 207 height 27
click at [313, 201] on input "Apply" at bounding box center [312, 196] width 42 height 23
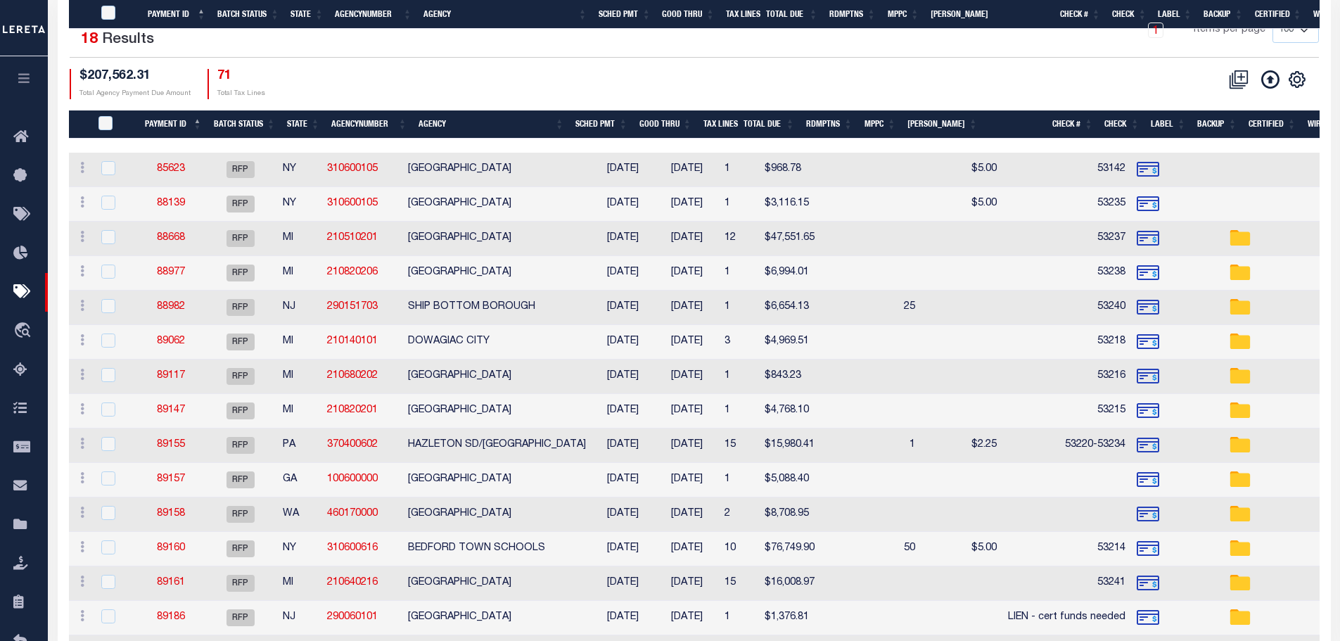
scroll to position [381, 0]
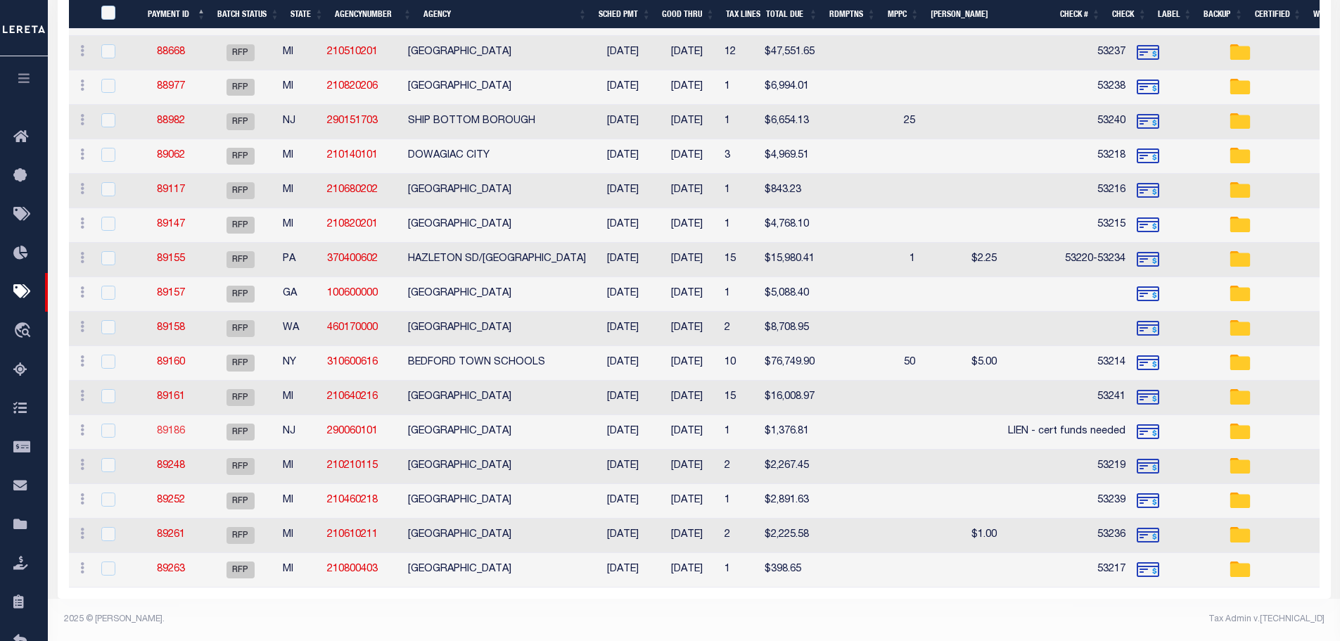
click at [176, 426] on link "89186" at bounding box center [171, 431] width 28 height 10
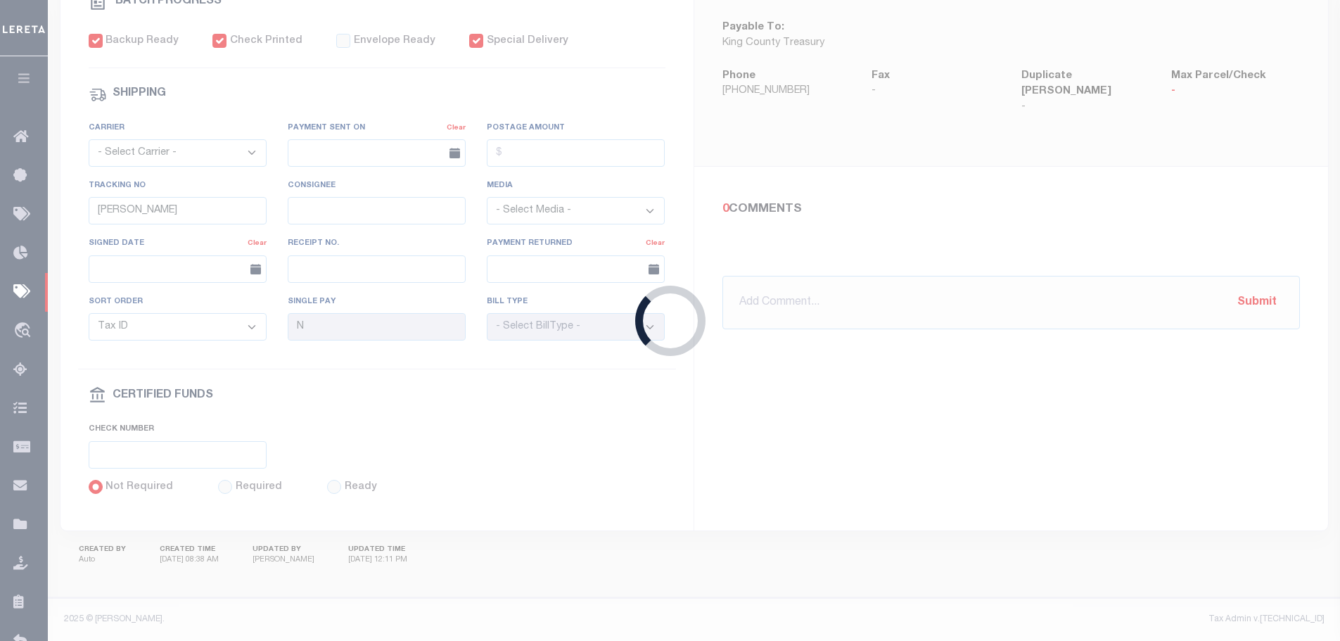
type input "$1,376.81"
type input "LIEN - cert funds needed"
select select "[PERSON_NAME]"
checkbox input "true"
type input "[PERSON_NAME]"
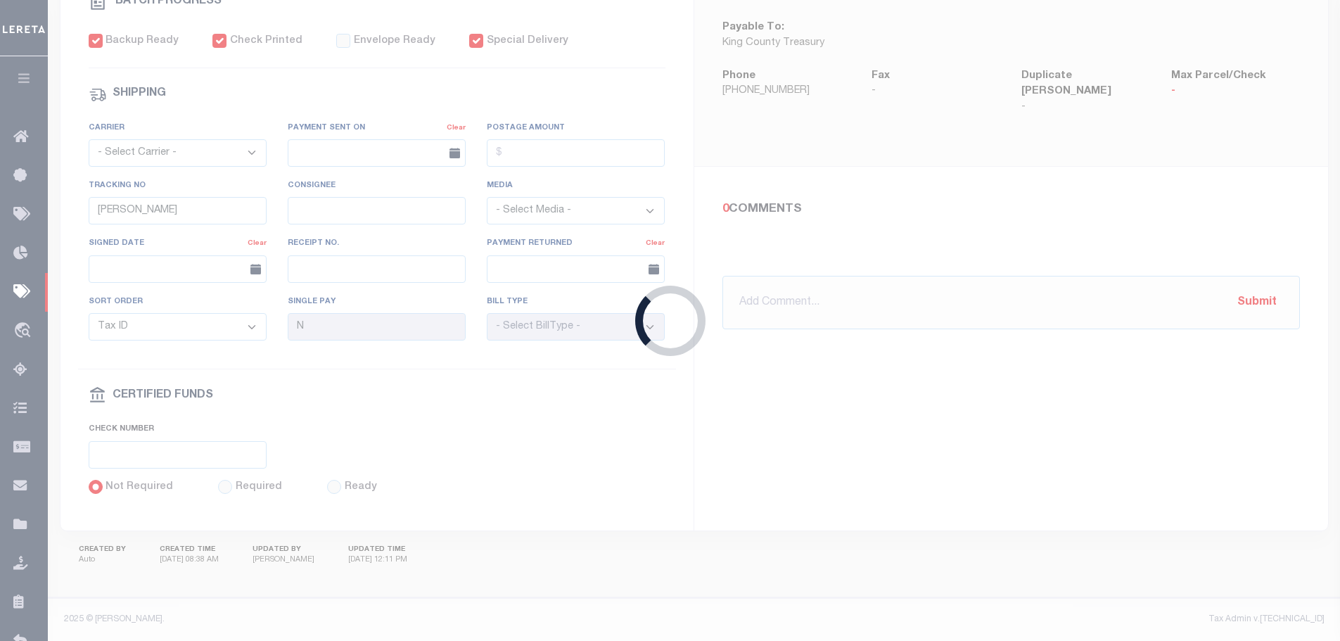
select select
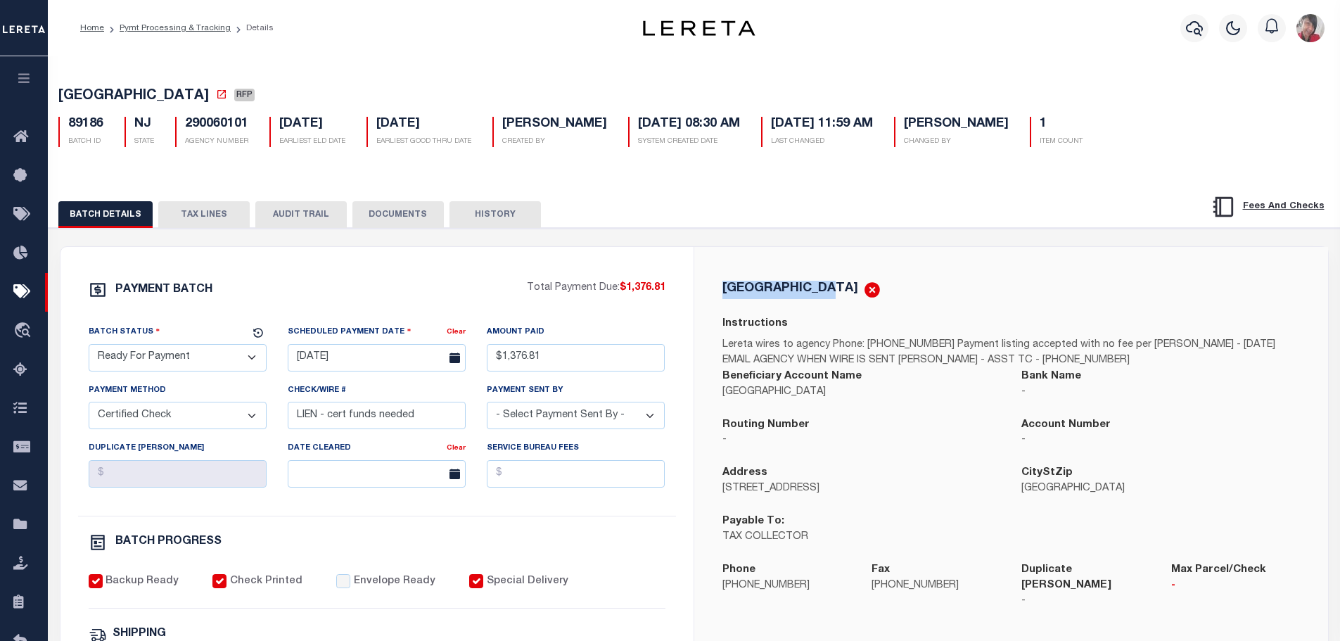
drag, startPoint x: 817, startPoint y: 288, endPoint x: 717, endPoint y: 289, distance: 100.6
click at [717, 289] on div "MILLVILLE CITY Instructions Lereta wires to agency Phone: 856-825-7000 x7245 Pa…" at bounding box center [1011, 453] width 600 height 345
copy h5 "MILLVILLE CITY"
drag, startPoint x: 809, startPoint y: 592, endPoint x: 720, endPoint y: 597, distance: 88.7
click at [720, 597] on div "Phone 856-825-7000" at bounding box center [787, 594] width 150 height 64
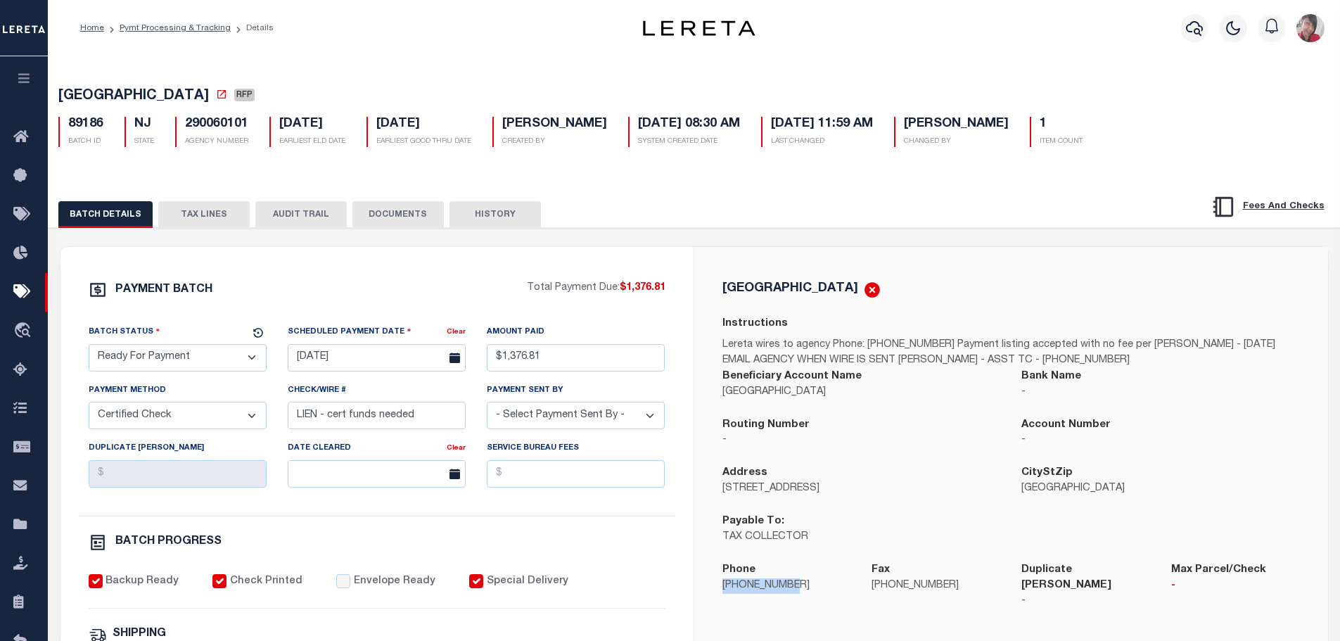
copy p "856-825-7000"
drag, startPoint x: 881, startPoint y: 495, endPoint x: 720, endPoint y: 490, distance: 161.2
click at [720, 490] on div "Address 12 S. High St, 1st Floor" at bounding box center [862, 489] width 300 height 49
copy p "12 S. High St, 1st Floor"
